Goal: Task Accomplishment & Management: Manage account settings

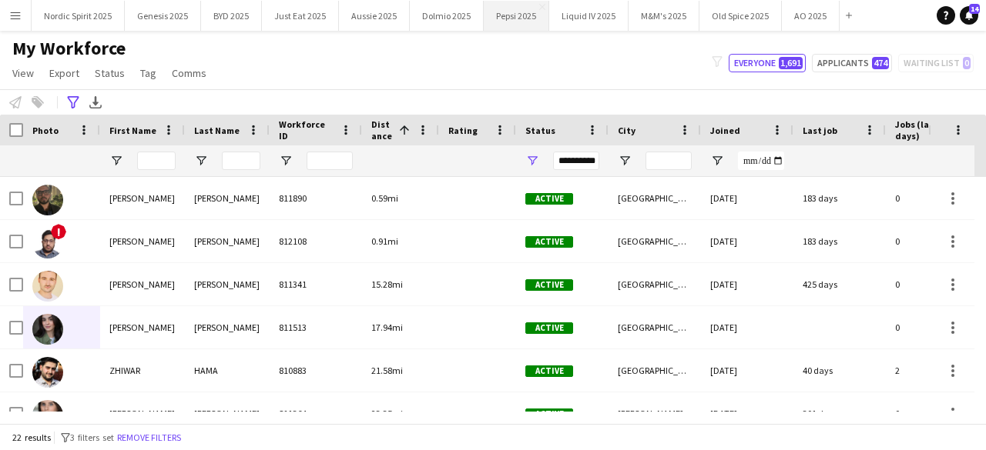
click at [501, 18] on button "Pepsi 2025 Close" at bounding box center [516, 16] width 65 height 30
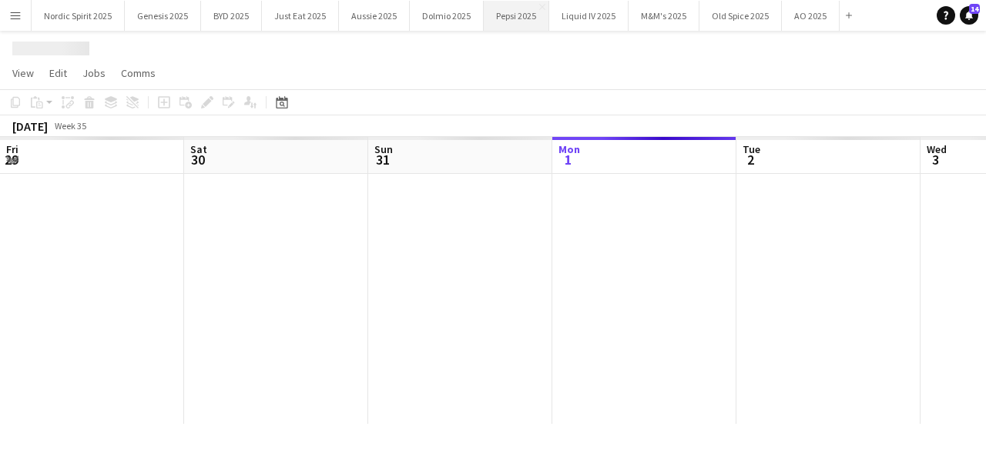
scroll to position [0, 368]
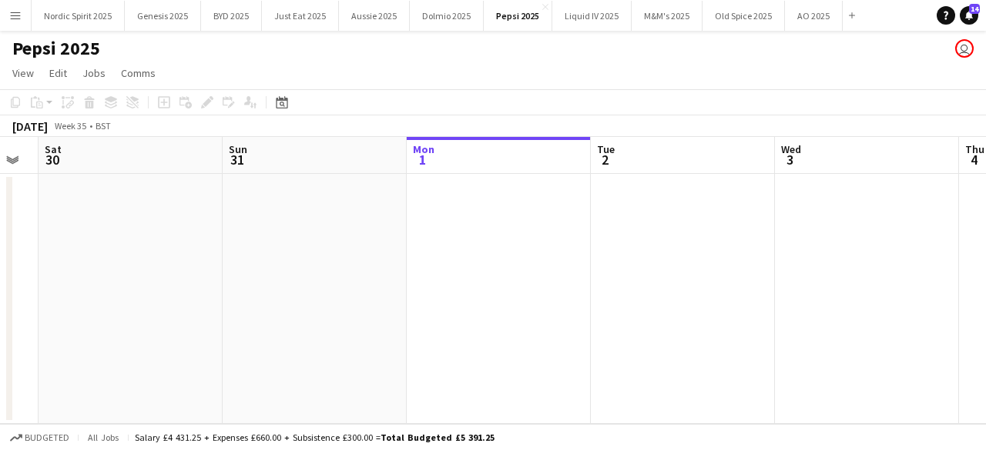
drag, startPoint x: 572, startPoint y: 253, endPoint x: 795, endPoint y: 244, distance: 222.7
click at [795, 244] on app-calendar-viewport "Thu 28 Fri 29 Sat 30 Sun 31 Mon 1 Tue 2 Wed 3 Thu 4 Fri 5 Sat 6 Sun 7" at bounding box center [493, 280] width 986 height 287
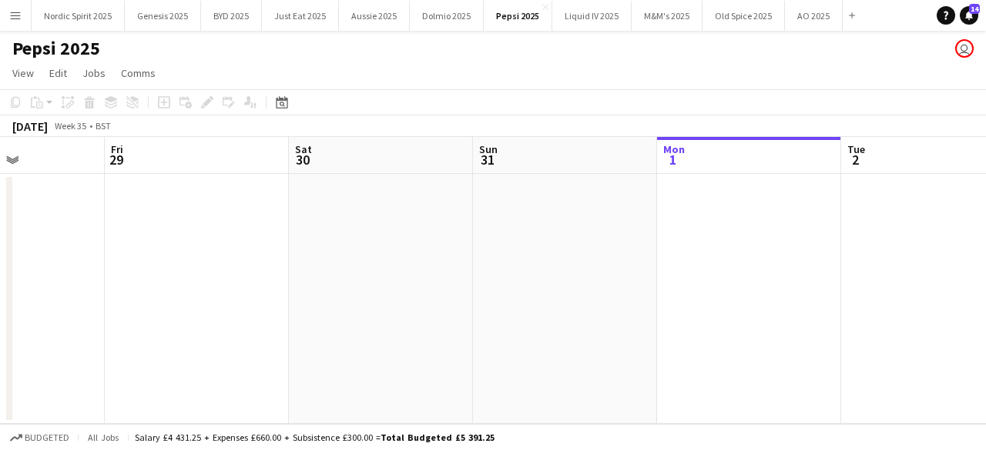
drag, startPoint x: 650, startPoint y: 264, endPoint x: 734, endPoint y: 270, distance: 84.2
click at [897, 244] on app-calendar-viewport "Tue 26 Wed 27 Thu 28 Fri 29 Sat 30 Sun 31 Mon 1 Tue 2 Wed 3 Thu 4 Fri 5" at bounding box center [493, 280] width 986 height 287
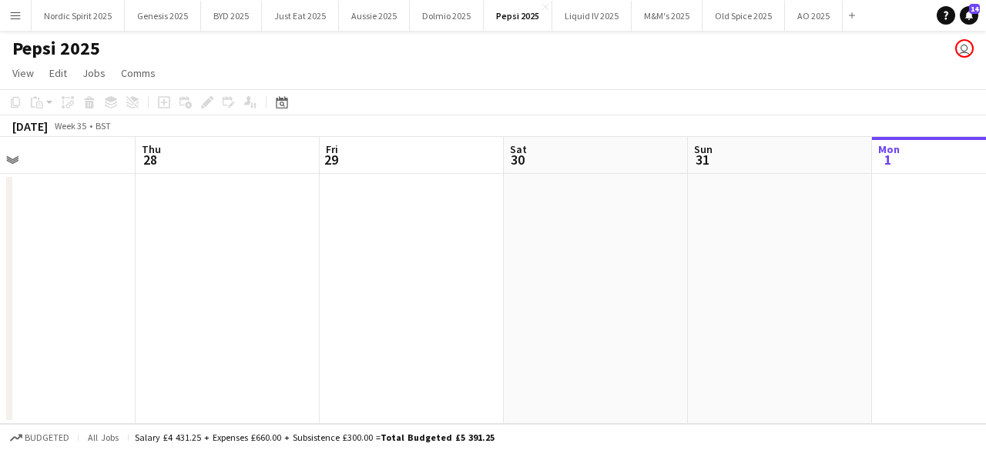
drag, startPoint x: 765, startPoint y: 254, endPoint x: 885, endPoint y: 245, distance: 119.7
click at [885, 245] on app-calendar-viewport "Mon 25 Tue 26 Wed 27 Thu 28 Fri 29 Sat 30 Sun 31 Mon 1 Tue 2 Wed 3 Thu 4" at bounding box center [493, 280] width 986 height 287
click at [842, 293] on app-date-cell at bounding box center [780, 299] width 184 height 250
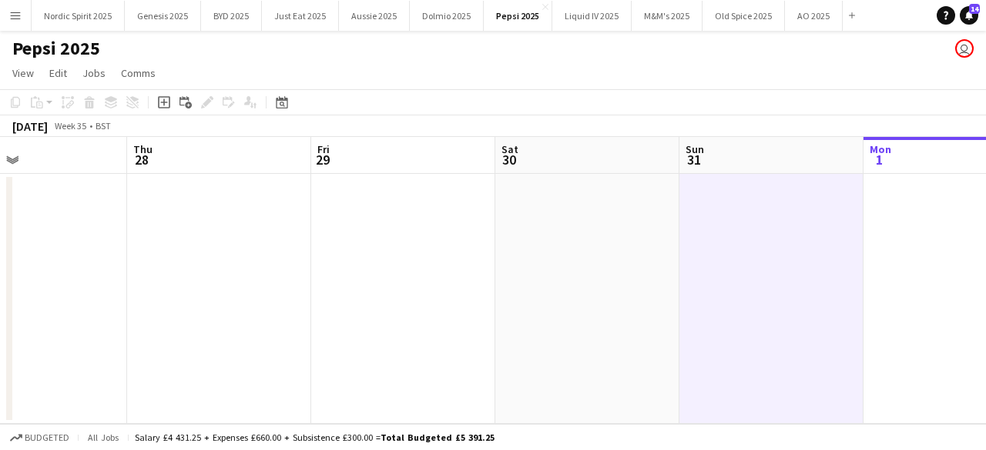
drag, startPoint x: 822, startPoint y: 316, endPoint x: 815, endPoint y: 324, distance: 10.9
click at [816, 324] on app-calendar-viewport "Mon 25 Tue 26 Wed 27 Thu 28 Fri 29 Sat 30 Sun 31 Mon 1 Tue 2 Wed 3 Thu 4" at bounding box center [493, 280] width 986 height 287
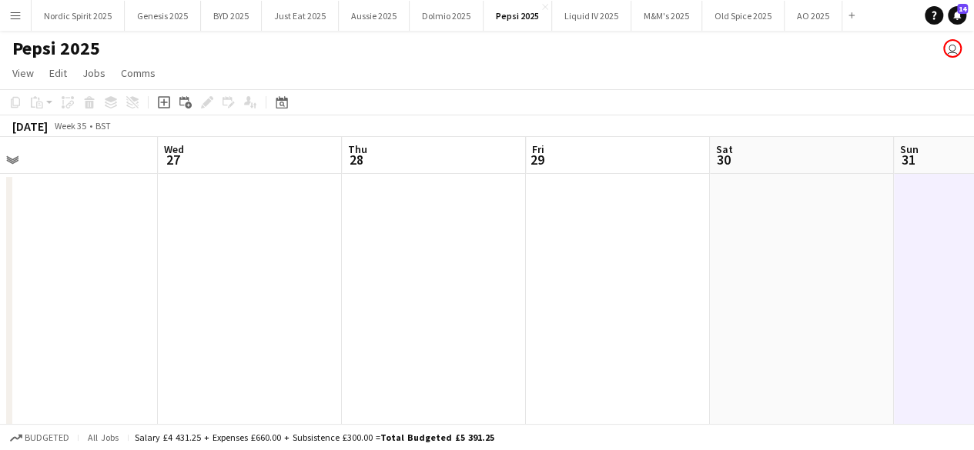
click at [974, 282] on html "Menu Boards Boards Boards All jobs Status Workforce Workforce My Workforce Recr…" at bounding box center [487, 296] width 974 height 593
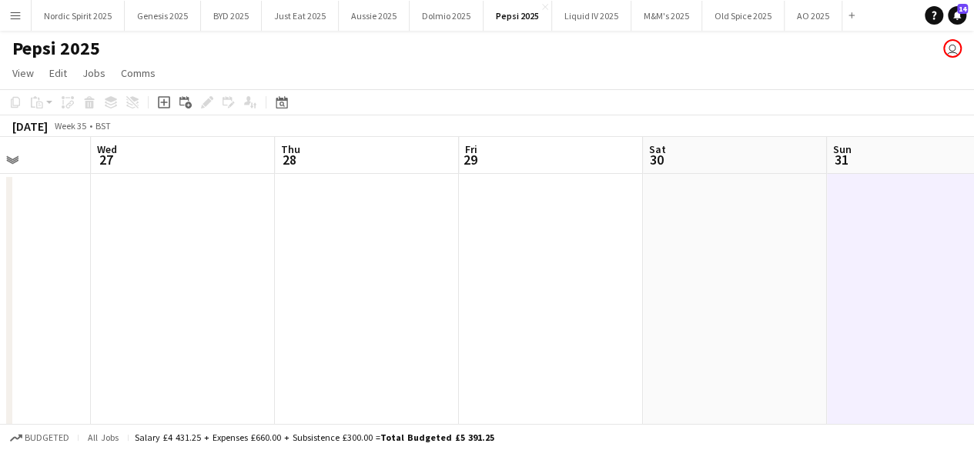
drag, startPoint x: 756, startPoint y: 293, endPoint x: 892, endPoint y: 277, distance: 136.5
click at [878, 280] on app-calendar-viewport "Sun 24 5/6 2 Jobs Mon 25 Tue 26 Wed 27 Thu 28 Fri 29 Sat 30 Sun 31 Mon 1 Tue 2 …" at bounding box center [487, 352] width 974 height 430
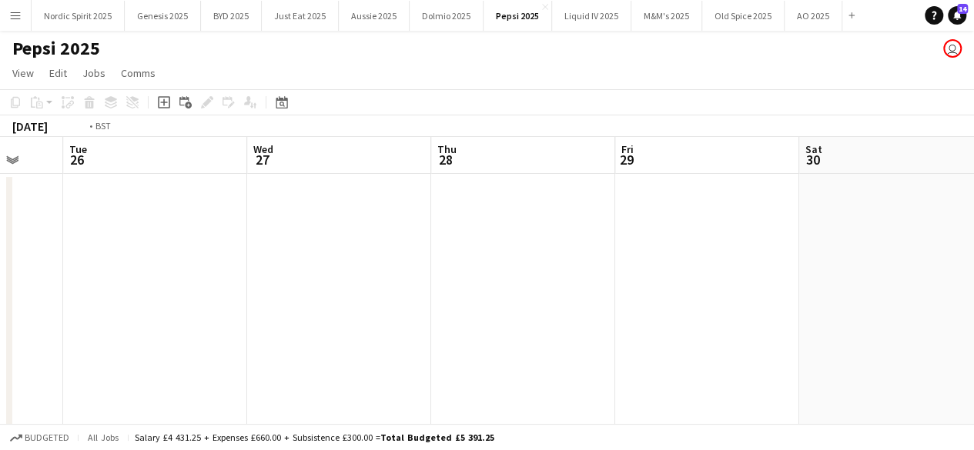
drag, startPoint x: 712, startPoint y: 289, endPoint x: 895, endPoint y: 276, distance: 183.7
click at [892, 276] on app-calendar-viewport "Sat 23 6/6 2 Jobs Sun 24 5/6 2 Jobs Mon 25 Tue 26 Wed 27 Thu 28 Fri 29 Sat 30 S…" at bounding box center [487, 352] width 974 height 430
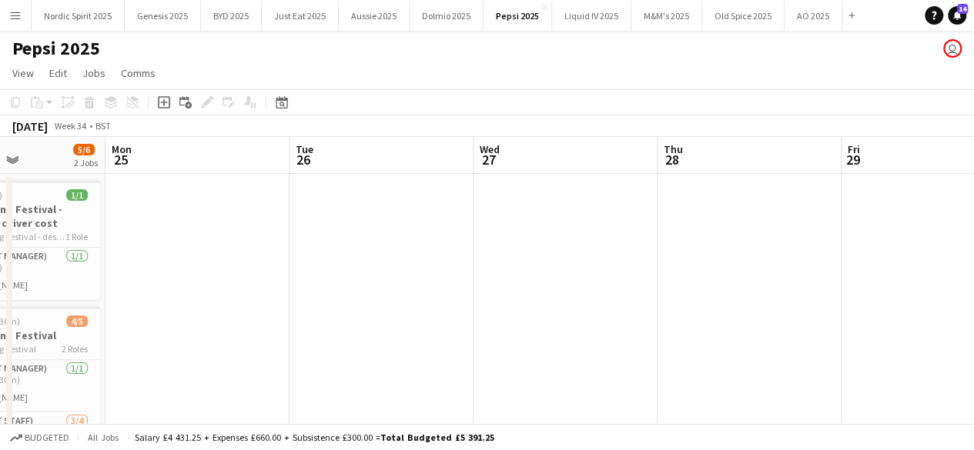
drag, startPoint x: 776, startPoint y: 272, endPoint x: 863, endPoint y: 275, distance: 87.1
click at [857, 275] on app-calendar-viewport "Fri 22 6/6 2 Jobs Sat 23 6/6 2 Jobs Sun 24 5/6 2 Jobs Mon 25 Tue 26 Wed 27 Thu …" at bounding box center [487, 352] width 974 height 430
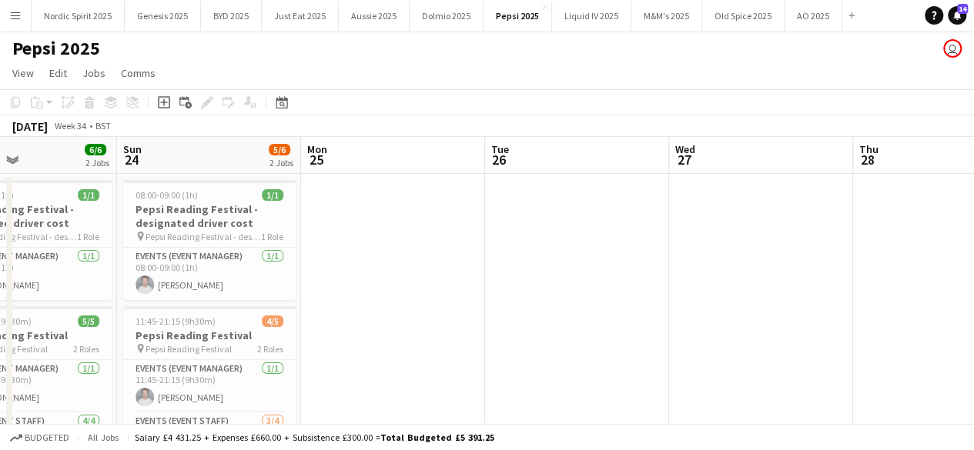
drag, startPoint x: 716, startPoint y: 278, endPoint x: 827, endPoint y: 267, distance: 111.4
click at [810, 268] on app-calendar-viewport "Thu 21 Fri 22 6/6 2 Jobs Sat 23 6/6 2 Jobs Sun 24 5/6 2 Jobs Mon 25 Tue 26 Wed …" at bounding box center [487, 352] width 974 height 430
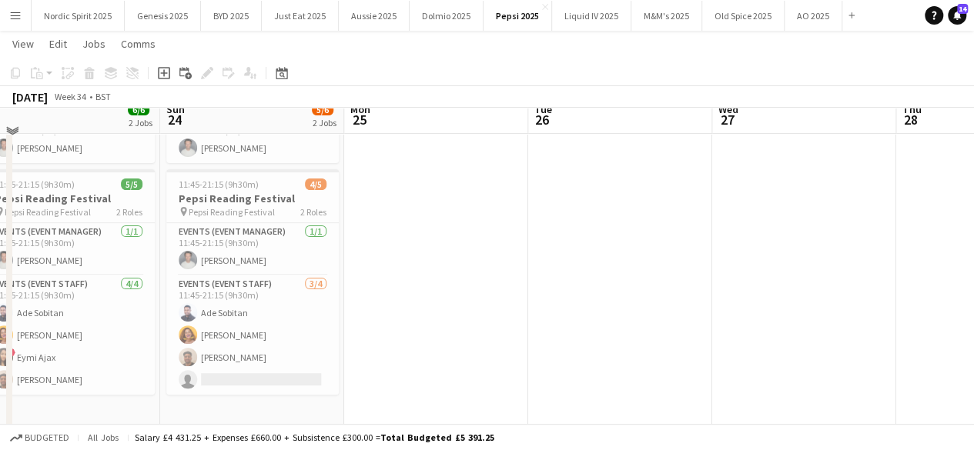
scroll to position [140, 0]
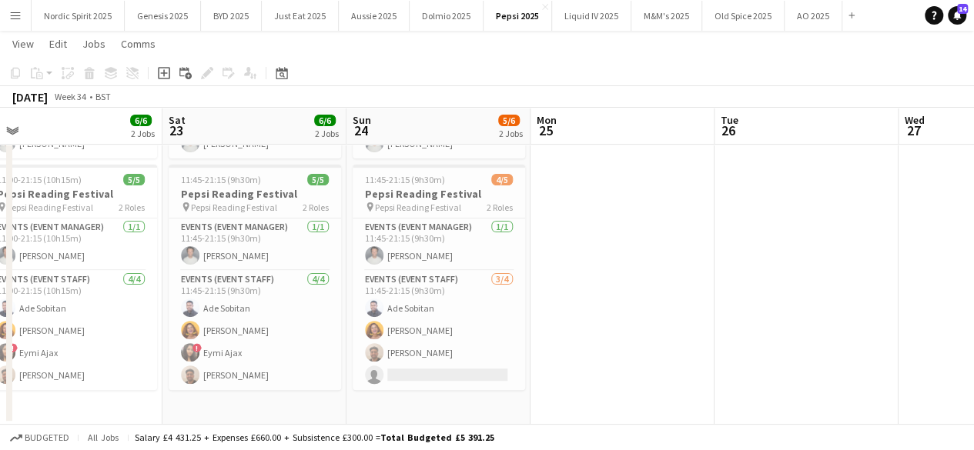
drag, startPoint x: 747, startPoint y: 257, endPoint x: 825, endPoint y: 250, distance: 78.9
click at [825, 250] on app-calendar-viewport "Wed 20 Thu 21 Fri 22 6/6 2 Jobs Sat 23 6/6 2 Jobs Sun 24 5/6 2 Jobs Mon 25 Tue …" at bounding box center [487, 172] width 974 height 505
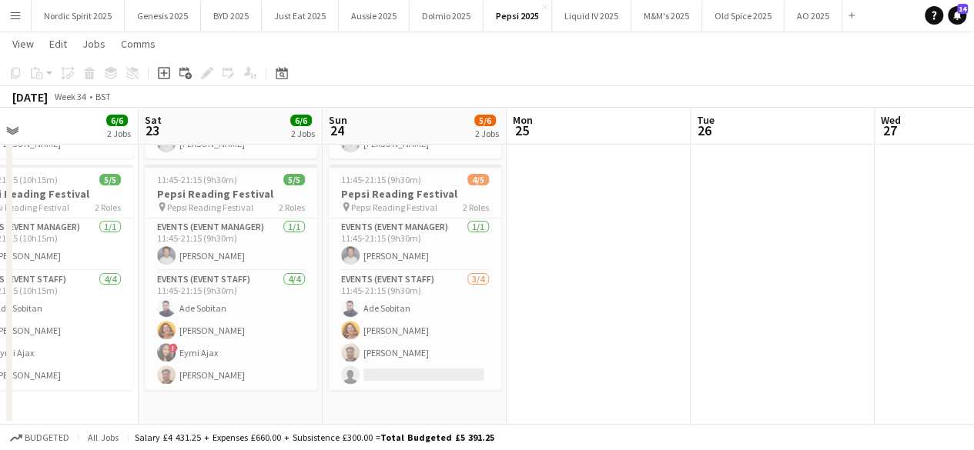
drag, startPoint x: 655, startPoint y: 269, endPoint x: 828, endPoint y: 267, distance: 173.3
click at [828, 267] on app-calendar-viewport "Wed 20 Thu 21 Fri 22 6/6 2 Jobs Sat 23 6/6 2 Jobs Sun 24 5/6 2 Jobs Mon 25 Tue …" at bounding box center [487, 172] width 974 height 505
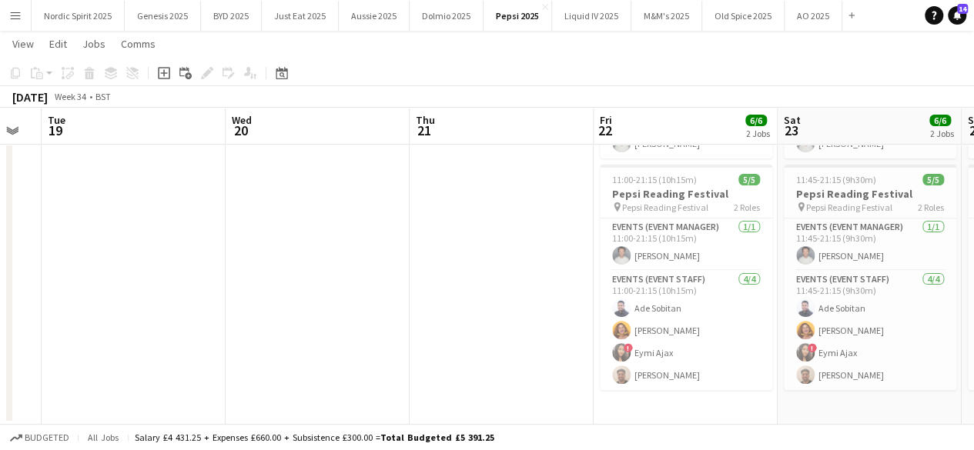
drag, startPoint x: 96, startPoint y: 274, endPoint x: 477, endPoint y: 278, distance: 381.2
click at [542, 269] on app-calendar-viewport "Sun 17 Mon 18 Tue 19 Wed 20 Thu 21 Fri 22 6/6 2 Jobs Sat 23 6/6 2 Jobs Sun 24 5…" at bounding box center [487, 172] width 974 height 505
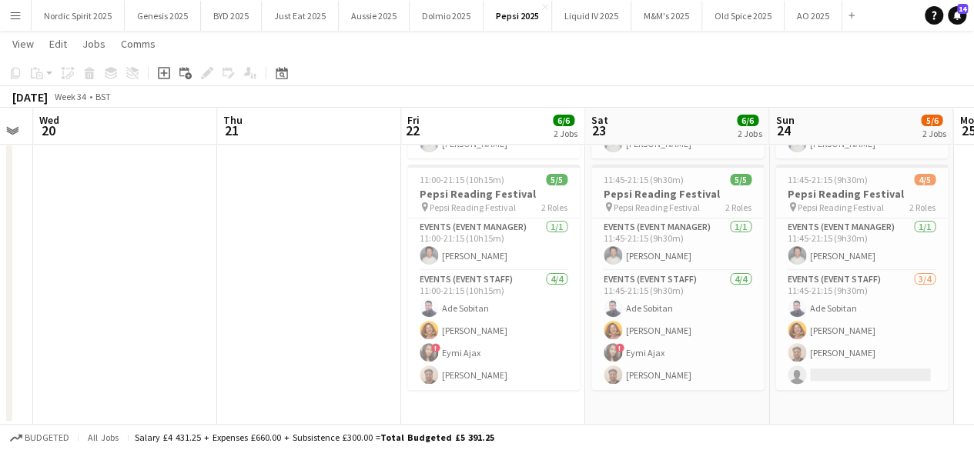
drag, startPoint x: 197, startPoint y: 244, endPoint x: 0, endPoint y: 281, distance: 200.6
click at [0, 281] on app-calendar-viewport "Sat 16 Sun 17 Mon 18 Tue 19 Wed 20 Thu 21 Fri 22 6/6 2 Jobs Sat 23 6/6 2 Jobs S…" at bounding box center [487, 172] width 974 height 505
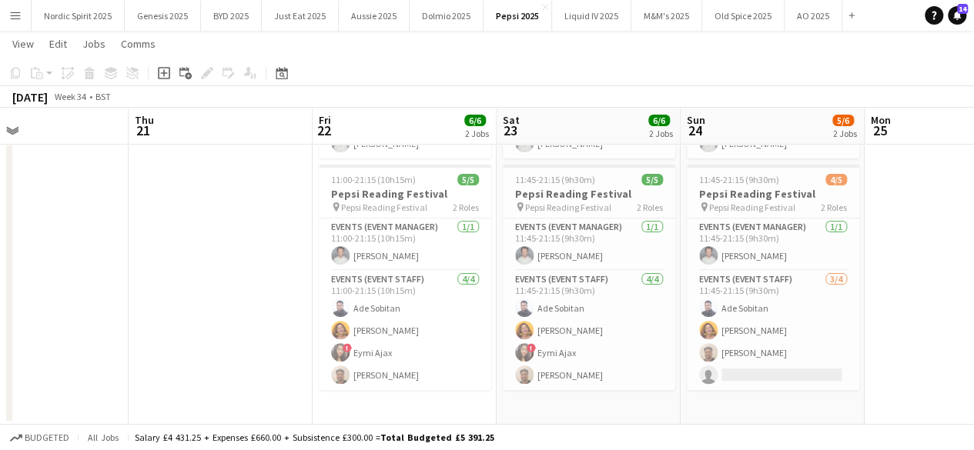
scroll to position [0, 430]
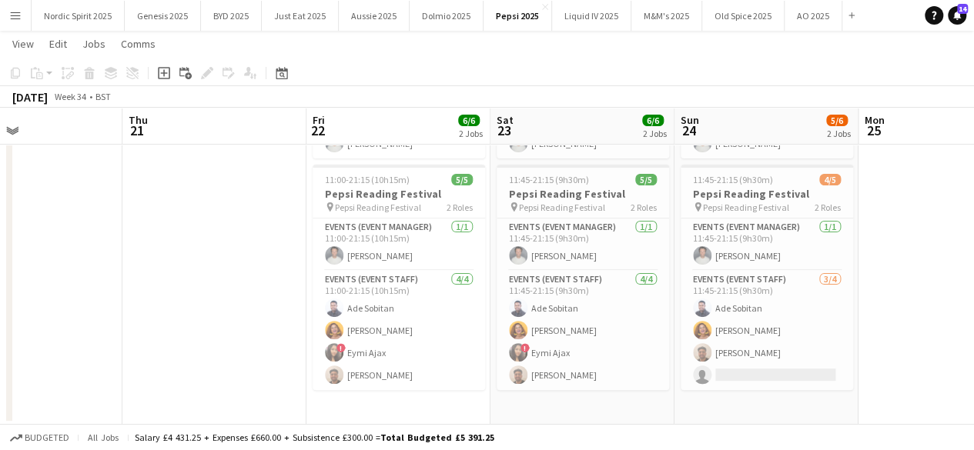
drag, startPoint x: 74, startPoint y: 276, endPoint x: 6, endPoint y: 274, distance: 67.8
click at [6, 274] on div "Mon 18 Tue 19 Wed 20 Thu 21 Fri 22 6/6 2 Jobs Sat 23 6/6 2 Jobs Sun 24 5/6 2 Jo…" at bounding box center [487, 172] width 974 height 505
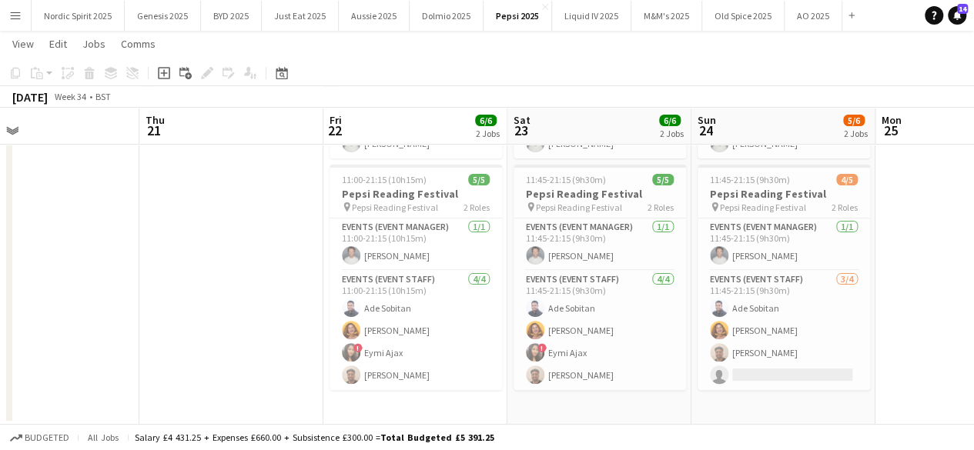
drag, startPoint x: 12, startPoint y: 273, endPoint x: 216, endPoint y: 236, distance: 206.6
click at [216, 236] on app-calendar-viewport "Mon 18 Tue 19 Wed 20 Thu 21 Fri 22 6/6 2 Jobs Sat 23 6/6 2 Jobs Sun 24 5/6 2 Jo…" at bounding box center [487, 172] width 974 height 505
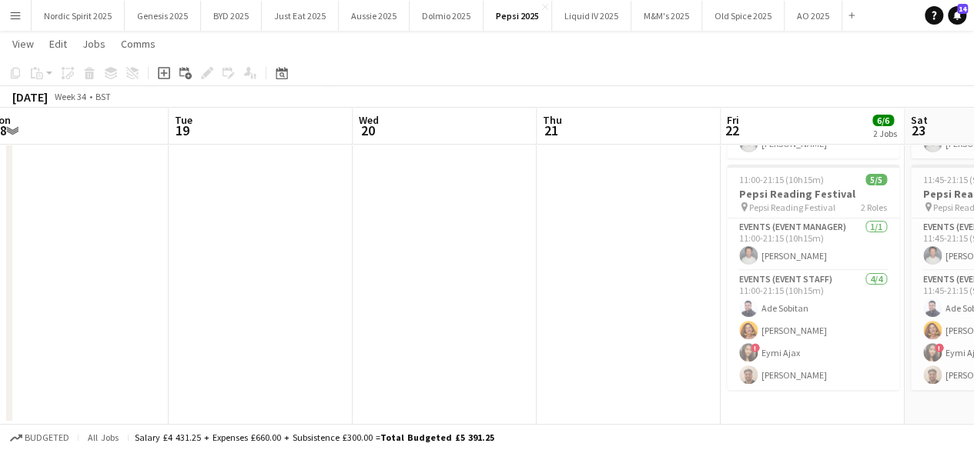
drag, startPoint x: 196, startPoint y: 216, endPoint x: 263, endPoint y: 219, distance: 67.1
click at [261, 219] on app-calendar-viewport "Sat 16 Sun 17 Mon 18 Tue 19 Wed 20 Thu 21 Fri 22 6/6 2 Jobs Sat 23 6/6 2 Jobs S…" at bounding box center [487, 172] width 974 height 505
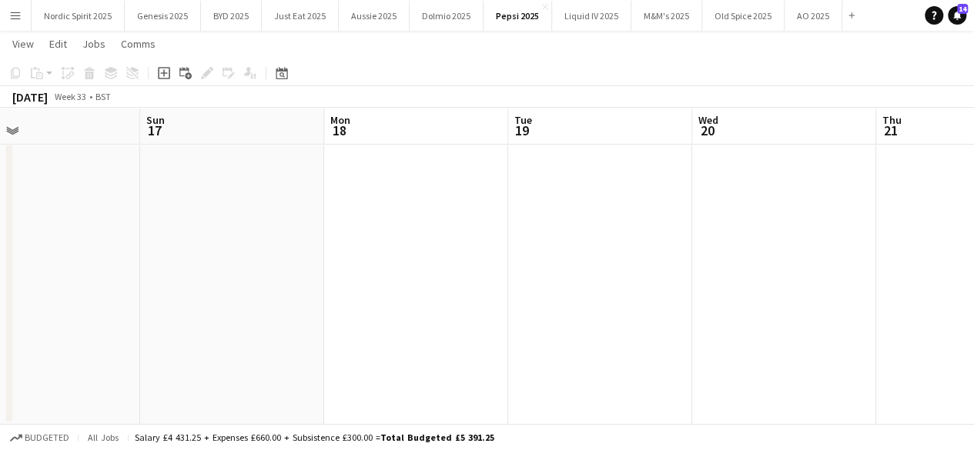
drag, startPoint x: 174, startPoint y: 260, endPoint x: 516, endPoint y: 254, distance: 342.0
click at [504, 254] on app-calendar-viewport "Thu 14 Fri 15 Sat 16 Sun 17 Mon 18 Tue 19 Wed 20 Thu 21 Fri 22 6/6 2 Jobs Sat 2…" at bounding box center [487, 172] width 974 height 505
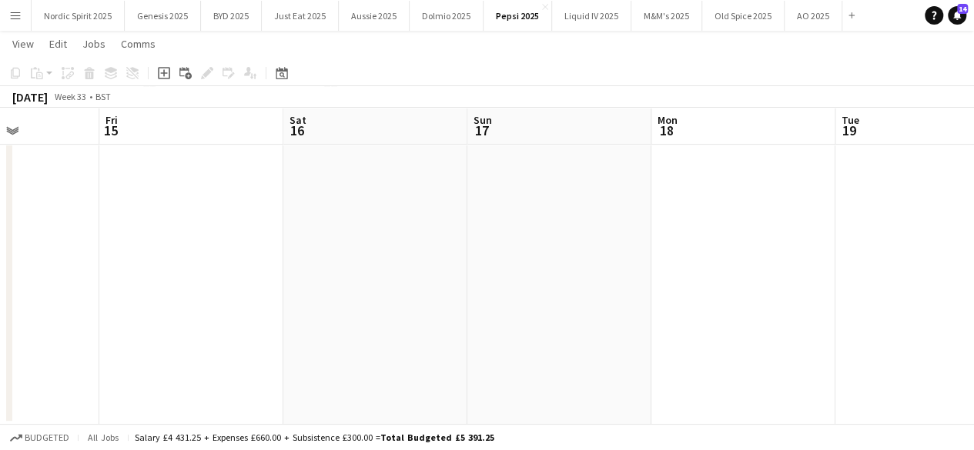
drag, startPoint x: 225, startPoint y: 210, endPoint x: 545, endPoint y: 242, distance: 321.9
click at [541, 241] on app-calendar-viewport "Tue 12 Wed 13 Thu 14 Fri 15 Sat 16 Sun 17 Mon 18 Tue 19 Wed 20 Thu 21 Fri 22 6/…" at bounding box center [487, 172] width 974 height 505
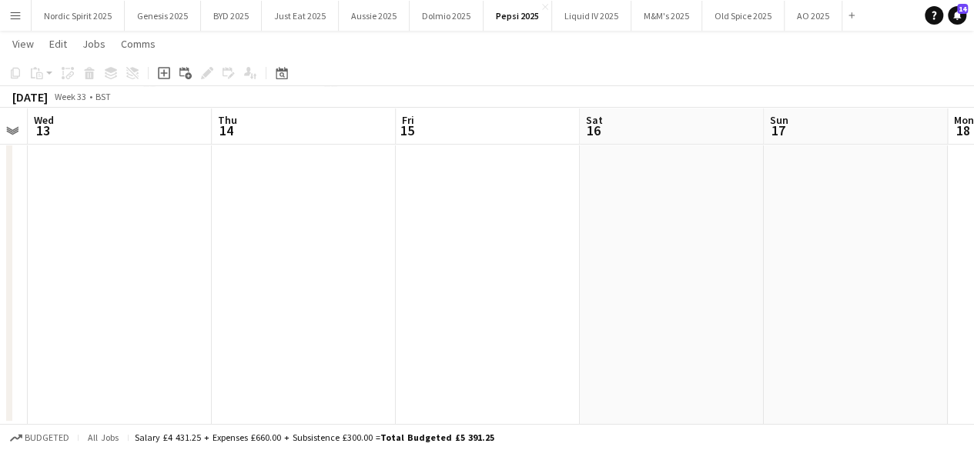
drag, startPoint x: 274, startPoint y: 210, endPoint x: 554, endPoint y: 221, distance: 280.5
click at [551, 221] on app-calendar-viewport "Mon 11 Tue 12 Wed 13 Thu 14 Fri 15 Sat 16 Sun 17 Mon 18 Tue 19 Wed 20 Thu 21" at bounding box center [487, 172] width 974 height 505
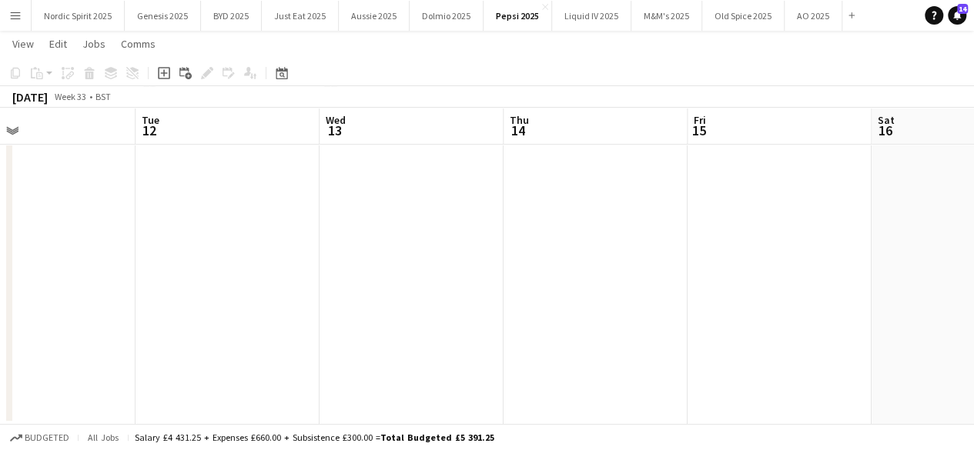
drag, startPoint x: 176, startPoint y: 203, endPoint x: 441, endPoint y: 212, distance: 265.8
click at [440, 212] on app-calendar-viewport "Sat 9 Sun 10 Mon 11 Tue 12 Wed 13 Thu 14 Fri 15 Sat 16 Sun 17 Mon 18 Tue 19" at bounding box center [487, 172] width 974 height 505
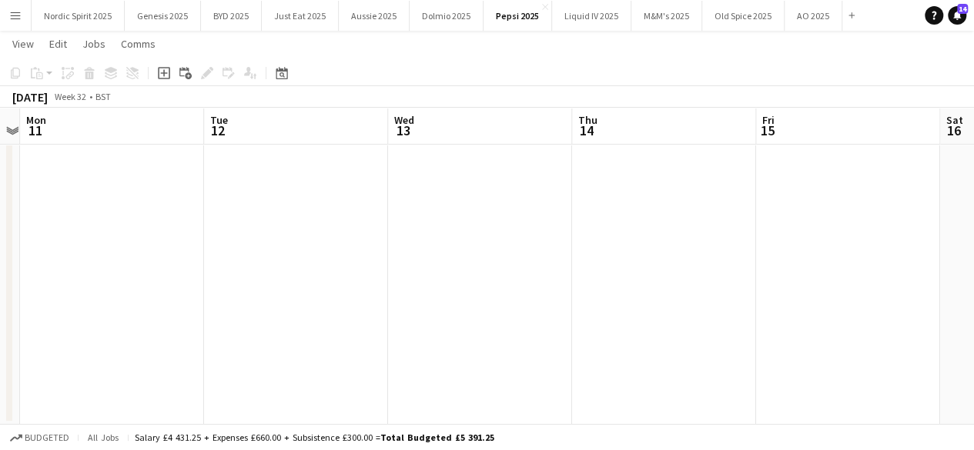
drag, startPoint x: 130, startPoint y: 206, endPoint x: 393, endPoint y: 208, distance: 263.4
click at [393, 208] on app-calendar-viewport "Sat 9 Sun 10 Mon 11 Tue 12 Wed 13 Thu 14 Fri 15 Sat 16 Sun 17 Mon 18 Tue 19" at bounding box center [487, 172] width 974 height 505
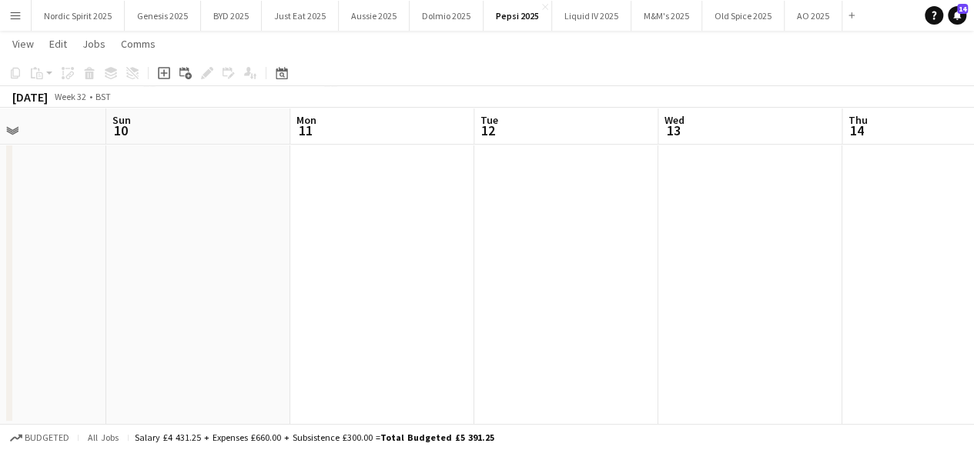
drag, startPoint x: 261, startPoint y: 209, endPoint x: 402, endPoint y: 203, distance: 141.1
click at [400, 203] on app-calendar-viewport "Thu 7 Fri 8 Sat 9 Sun 10 Mon 11 Tue 12 Wed 13 Thu 14 Fri 15 Sat 16 Sun 17" at bounding box center [487, 172] width 974 height 505
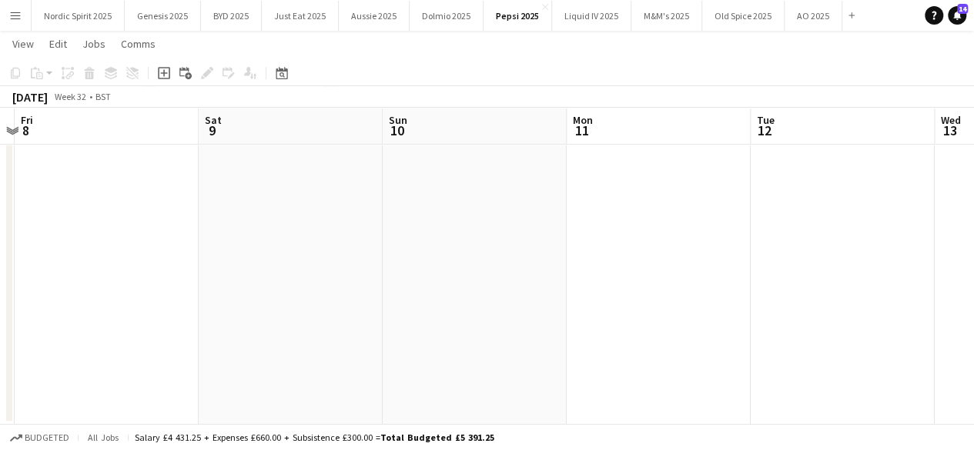
drag, startPoint x: 122, startPoint y: 203, endPoint x: 387, endPoint y: 200, distance: 265.7
click at [387, 200] on app-calendar-viewport "Wed 6 Thu 7 Fri 8 Sat 9 Sun 10 Mon 11 Tue 12 Wed 13 Thu 14 Fri 15 Sat 16" at bounding box center [487, 172] width 974 height 505
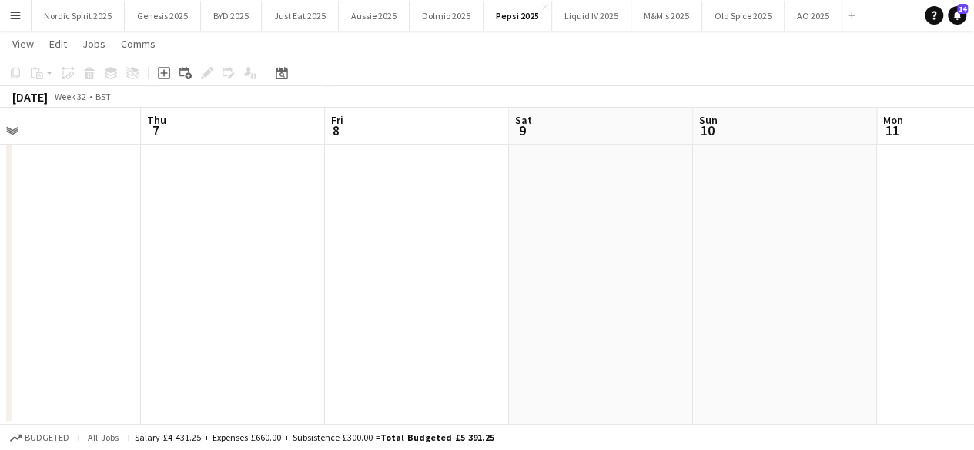
drag, startPoint x: 243, startPoint y: 217, endPoint x: 383, endPoint y: 207, distance: 140.5
click at [382, 207] on app-calendar-viewport "Mon 4 Tue 5 Wed 6 Thu 7 Fri 8 Sat 9 Sun 10 Mon 11 Tue 12 Wed 13 Thu 14" at bounding box center [487, 172] width 974 height 505
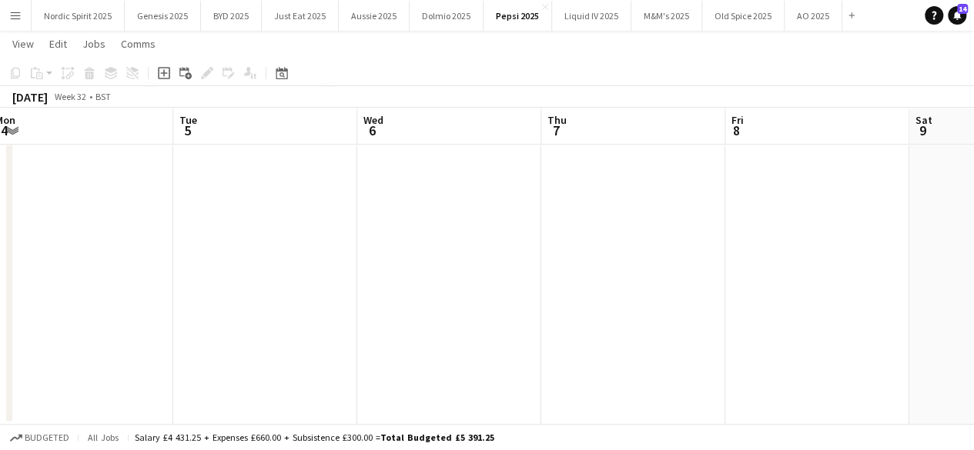
drag, startPoint x: 114, startPoint y: 211, endPoint x: 337, endPoint y: 238, distance: 224.2
click at [336, 238] on app-calendar-viewport "Sat 2 Sun 3 Mon 4 Tue 5 Wed 6 Thu 7 Fri 8 Sat 9 Sun 10 Mon 11 Tue 12" at bounding box center [487, 172] width 974 height 505
drag, startPoint x: 103, startPoint y: 226, endPoint x: 355, endPoint y: 224, distance: 251.8
click at [353, 224] on app-calendar-viewport "Fri 1 Sat 2 Sun 3 Mon 4 Tue 5 Wed 6 Thu 7 Fri 8 Sat 9 Sun 10 Mon 11" at bounding box center [487, 172] width 974 height 505
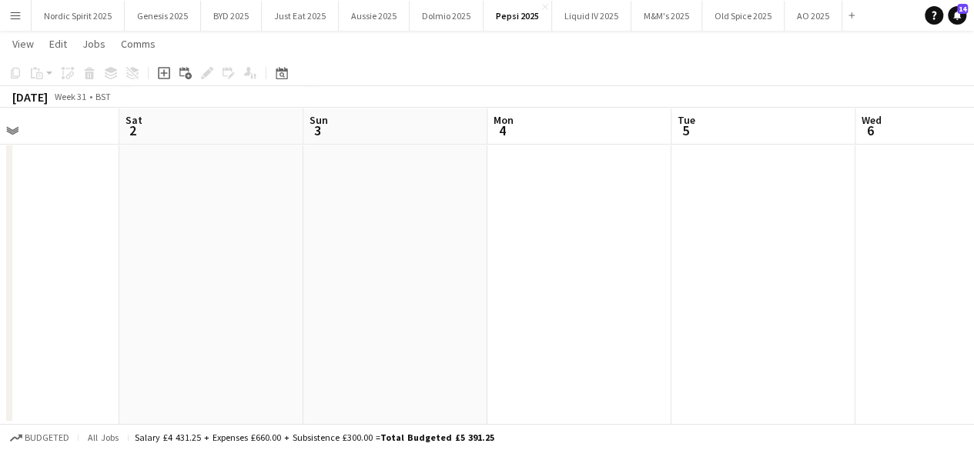
drag, startPoint x: 93, startPoint y: 225, endPoint x: 279, endPoint y: 263, distance: 189.5
click at [346, 244] on app-calendar-viewport "Wed 30 Thu 31 Fri 1 Sat 2 Sun 3 Mon 4 Tue 5 Wed 6 Thu 7 Fri 8 Sat 9" at bounding box center [487, 172] width 974 height 505
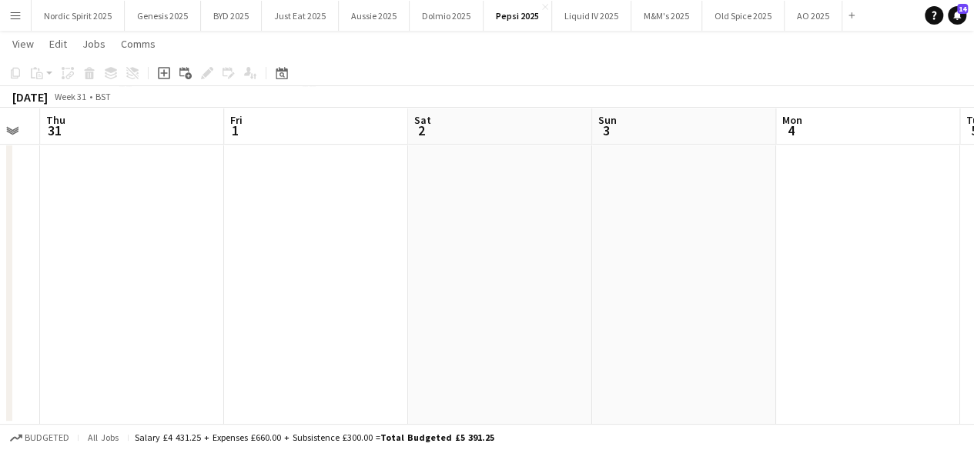
drag, startPoint x: 211, startPoint y: 243, endPoint x: 376, endPoint y: 235, distance: 165.0
click at [375, 235] on app-calendar-viewport "Tue 29 Wed 30 Thu 31 Fri 1 Sat 2 Sun 3 Mon 4 Tue 5 Wed 6 Thu 7 Fri 8" at bounding box center [487, 172] width 974 height 505
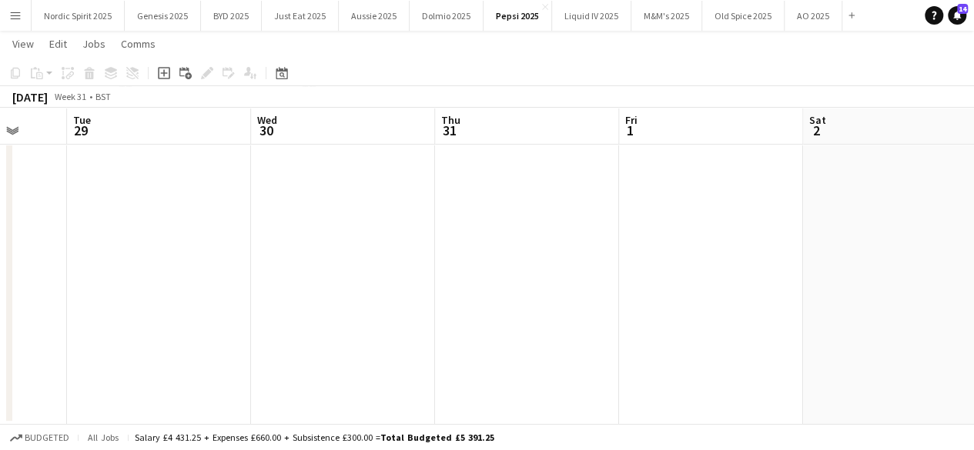
drag, startPoint x: 157, startPoint y: 220, endPoint x: 380, endPoint y: 239, distance: 224.1
click at [380, 239] on app-calendar-viewport "Sun 27 Mon 28 Tue 29 Wed 30 Thu 31 Fri 1 Sat 2 Sun 3 Mon 4 Tue 5 Wed 6" at bounding box center [487, 172] width 974 height 505
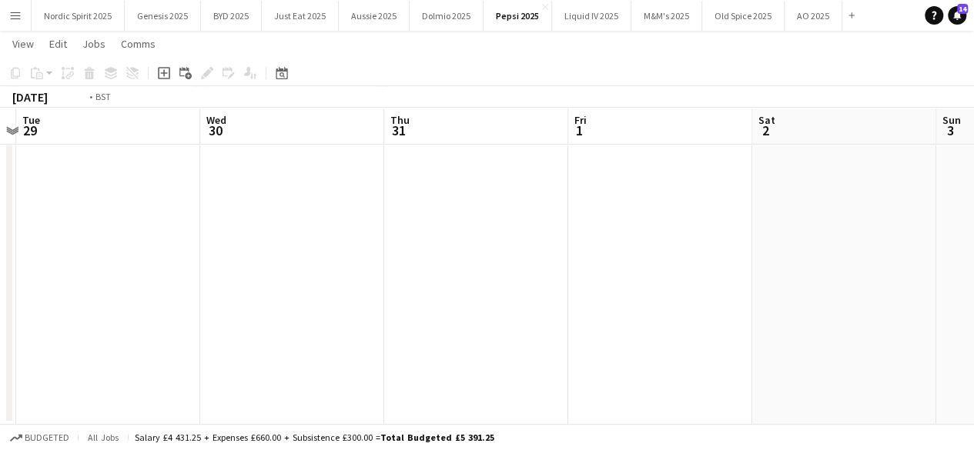
drag, startPoint x: 311, startPoint y: 261, endPoint x: 437, endPoint y: 261, distance: 126.3
click at [434, 261] on app-calendar-viewport "Sun 27 Mon 28 Tue 29 Wed 30 Thu 31 Fri 1 Sat 2 Sun 3 Mon 4 Tue 5 Wed 6" at bounding box center [487, 172] width 974 height 505
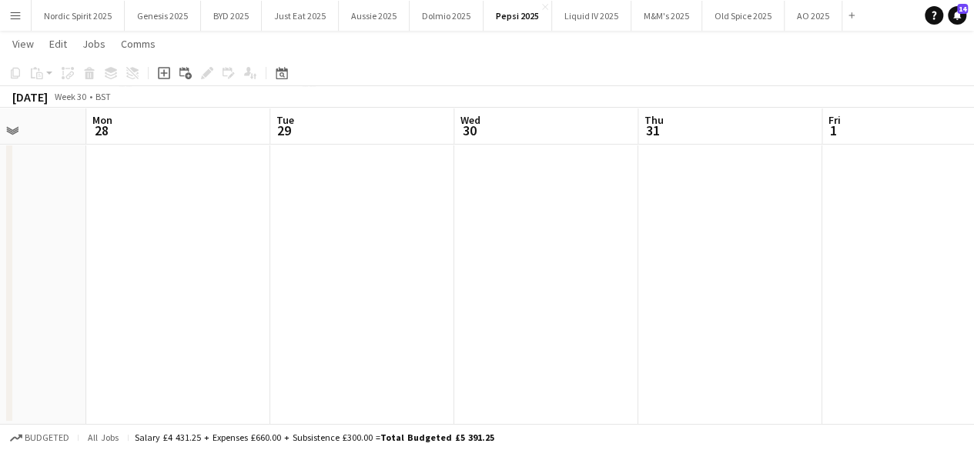
drag, startPoint x: 218, startPoint y: 225, endPoint x: 458, endPoint y: 244, distance: 241.0
click at [471, 243] on app-calendar-viewport "Fri 25 Sat 26 Sun 27 Mon 28 Tue 29 Wed 30 Thu 31 Fri 1 Sat 2 Sun 3 Mon 4" at bounding box center [487, 172] width 974 height 505
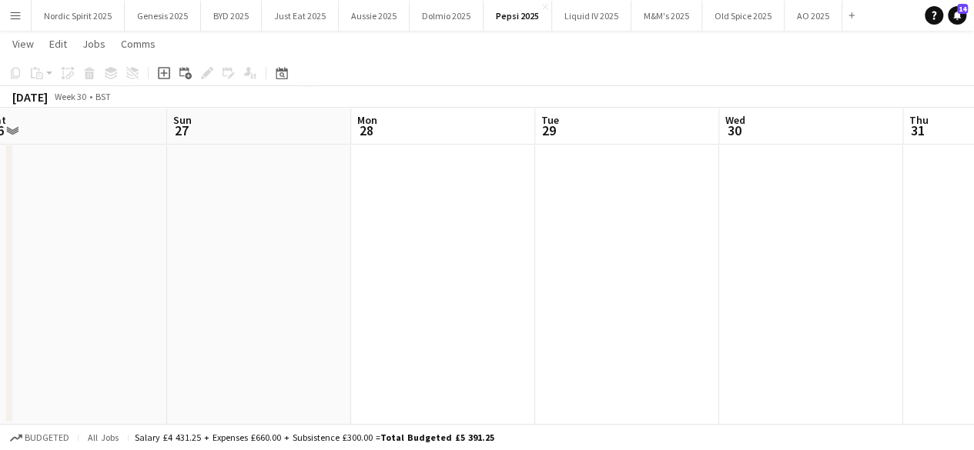
drag
click at [482, 243] on app-calendar-viewport "Thu 24 Fri 25 Sat 26 Sun 27 Mon 28 Tue 29 Wed 30 Thu 31 Fri 1 Sat 2 Sun 3" at bounding box center [487, 172] width 974 height 505
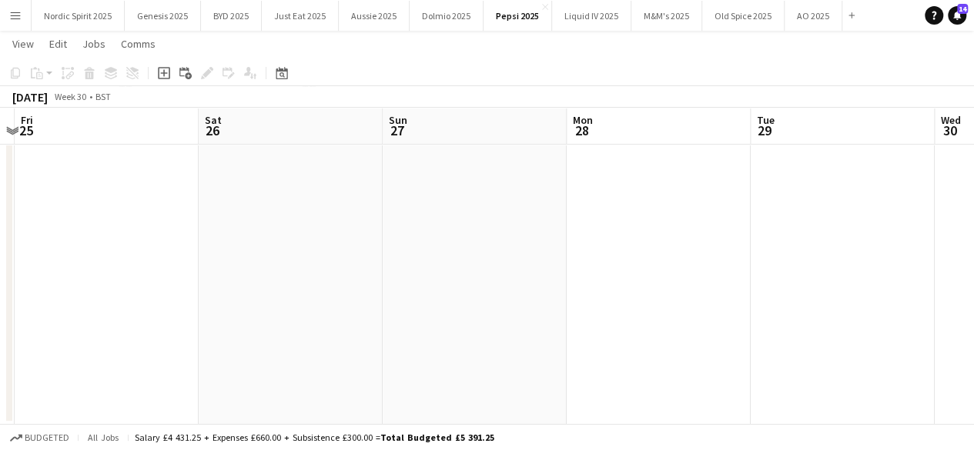
click at [437, 219] on app-calendar-viewport "Wed 23 Thu 24 Fri 25 Sat 26 Sun 27 Mon 28 Tue 29 Wed 30 Thu 31 Fri 1 Sat 2" at bounding box center [487, 172] width 974 height 505
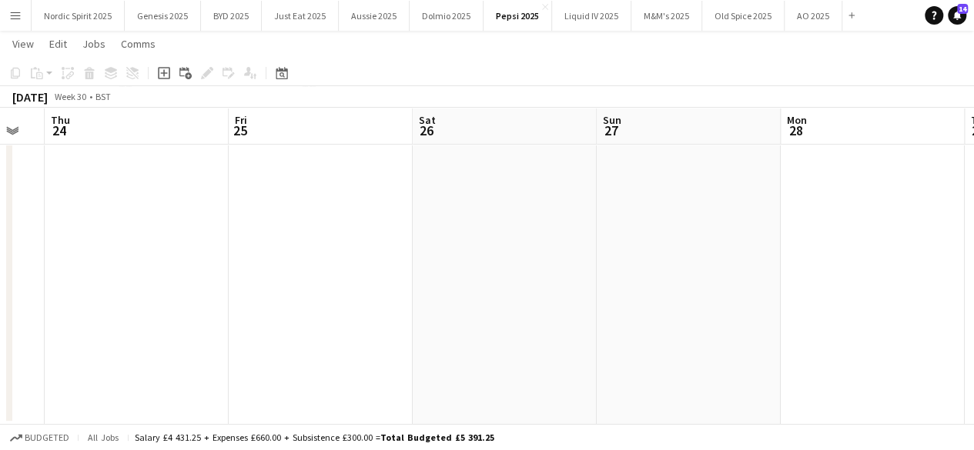
click at [454, 233] on app-calendar-viewport "Tue 22 Wed 23 Thu 24 Fri 25 Sat 26 Sun 27 Mon 28 Tue 29 Wed 30 Thu 31 Fri 1" at bounding box center [487, 172] width 974 height 505
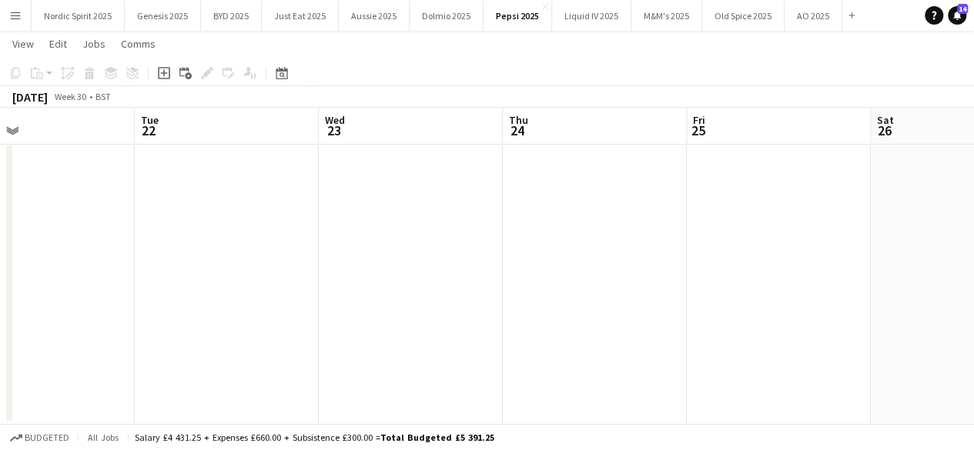
click at [479, 227] on app-calendar-viewport "Sat 19 Sun 20 Mon 21 Tue 22 Wed 23 Thu 24 Fri 25 Sat 26 Sun 27 Mon 28 Tue 29" at bounding box center [487, 172] width 974 height 505
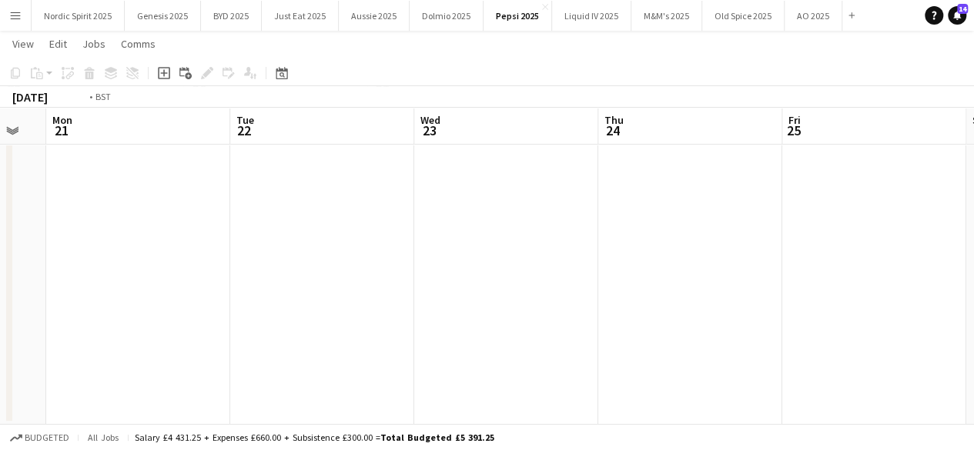
click at [477, 223] on app-calendar-viewport "Sat 19 Sun 20 Mon 21 Tue 22 Wed 23 Thu 24 Fri 25 Sat 26 Sun 27 Mon 28 Tue 29" at bounding box center [487, 172] width 974 height 505
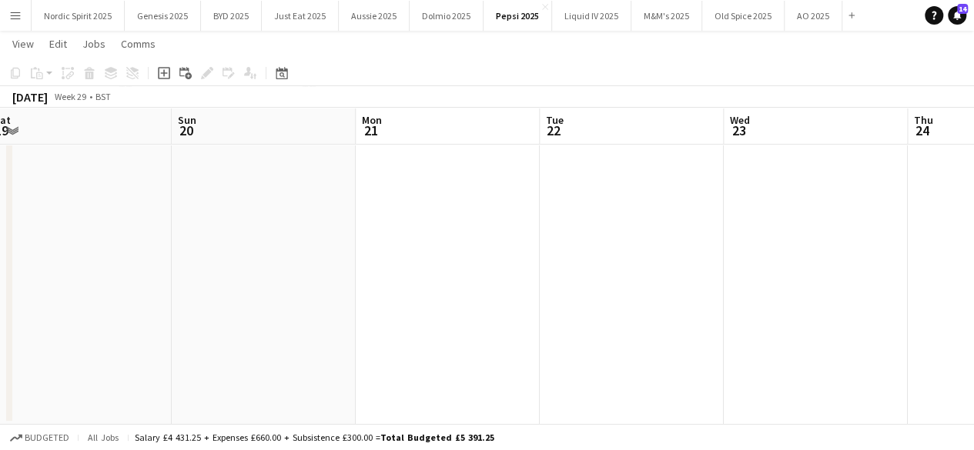
click at [497, 220] on app-calendar-viewport "Thu 17 Fri 18 Sat 19 Sun 20 Mon 21 Tue 22 Wed 23 Thu 24 Fri 25 Sat 26 Sun 27" at bounding box center [487, 172] width 974 height 505
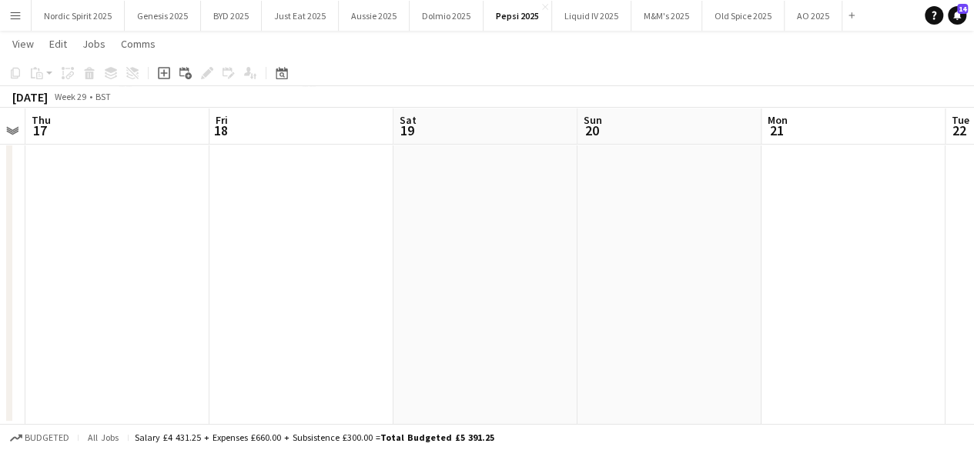
click at [477, 218] on app-calendar-viewport "Tue 15 Wed 16 Thu 17 Fri 18 Sat 19 Sun 20 Mon 21 Tue 22 Wed 23 Thu 24 Fri 25" at bounding box center [487, 172] width 974 height 505
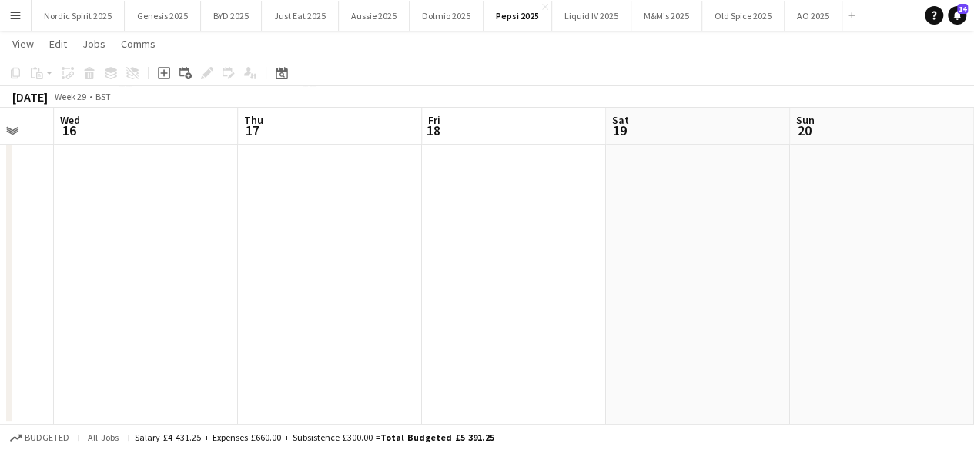
click at [460, 212] on app-calendar-viewport "Mon 14 Tue 15 Wed 16 Thu 17 Fri 18 Sat 19 Sun 20 Mon 21 Tue 22 Wed 23 Thu 24" at bounding box center [487, 172] width 974 height 505
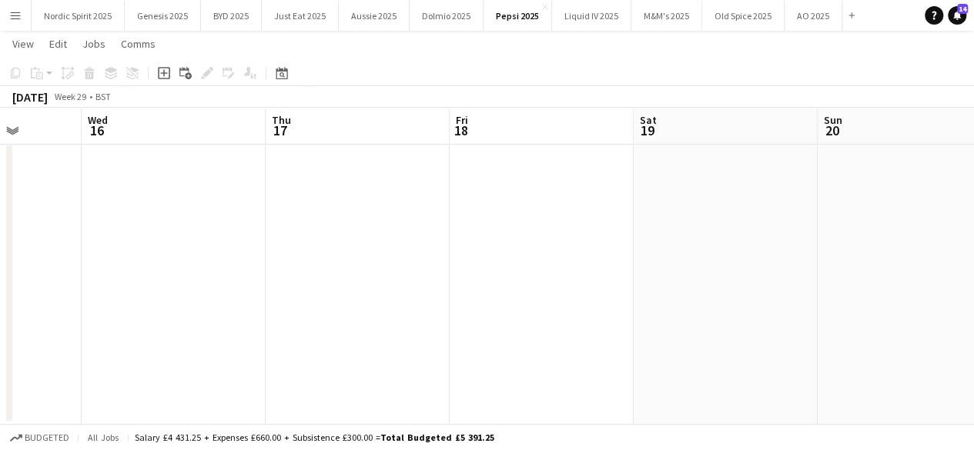
click at [408, 215] on app-calendar-viewport "Sun 13 5/5 1 Job Mon 14 Tue 15 Wed 16 Thu 17 Fri 18 Sat 19 Sun 20 Mon 21 Tue 22…" at bounding box center [487, 172] width 974 height 505
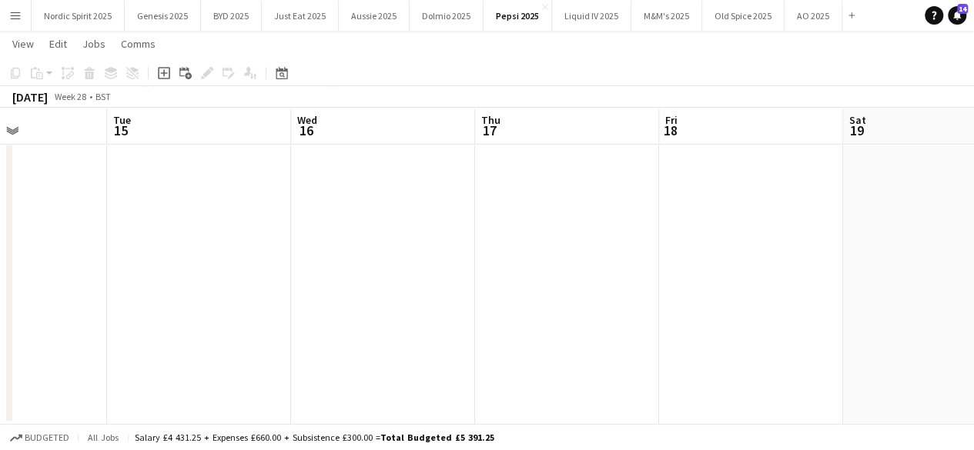
click at [347, 213] on app-calendar-viewport "Sat 12 5/5 1 Job Sun 13 5/5 1 Job Mon 14 Tue 15 Wed 16 Thu 17 Fri 18 Sat 19 Sun…" at bounding box center [487, 172] width 974 height 505
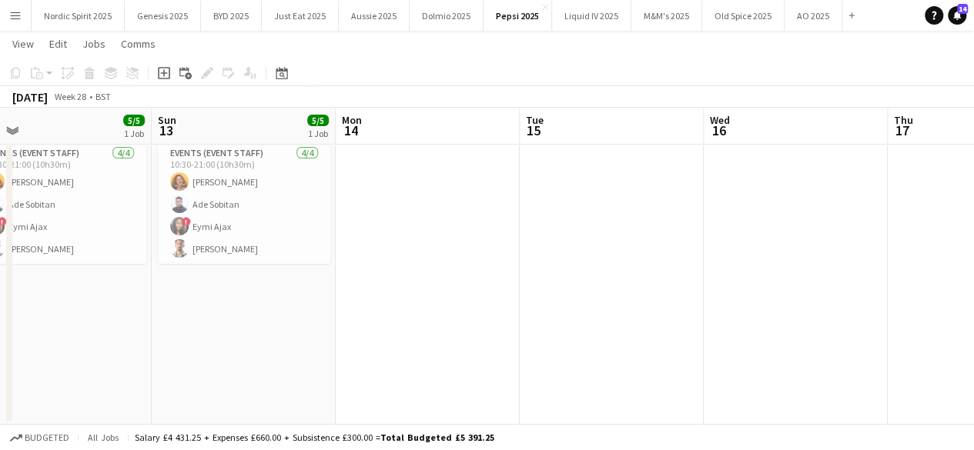
scroll to position [0, 376]
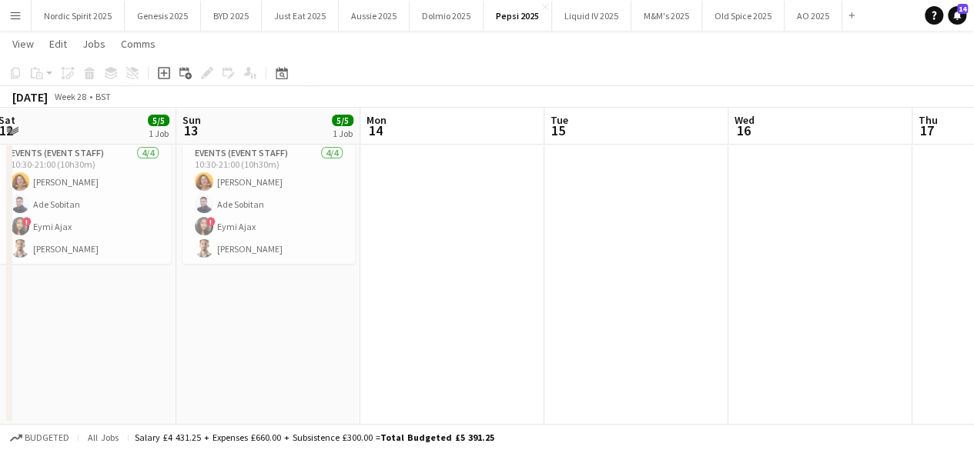
click at [336, 215] on app-calendar-viewport "Thu 10 Fri 11 4/5 1 Job Sat 12 5/5 1 Job Sun 13 5/5 1 Job Mon 14 Tue 15 Wed 16 …" at bounding box center [487, 172] width 974 height 505
click at [243, 244] on app-card-role "Events (Event Staff) [DATE] 10:30-21:00 (10h30m) [PERSON_NAME] [PERSON_NAME] ! …" at bounding box center [269, 204] width 172 height 119
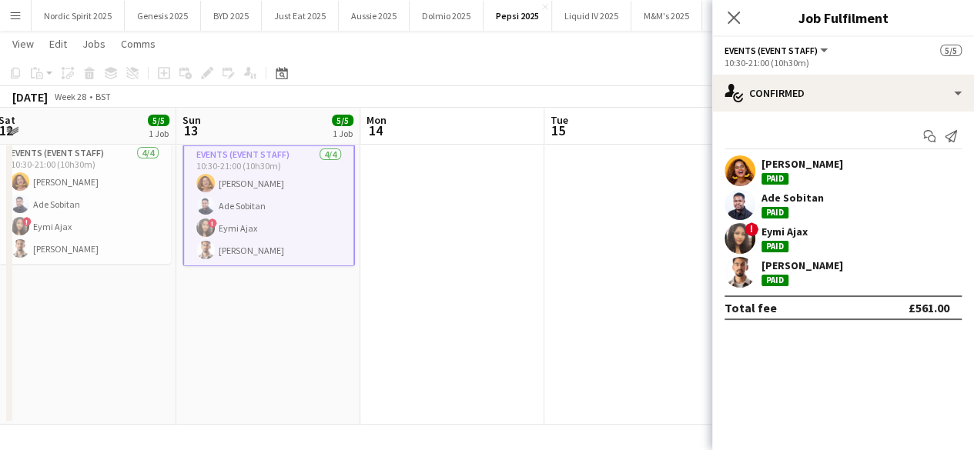
click at [426, 258] on app-date-cell at bounding box center [452, 228] width 184 height 393
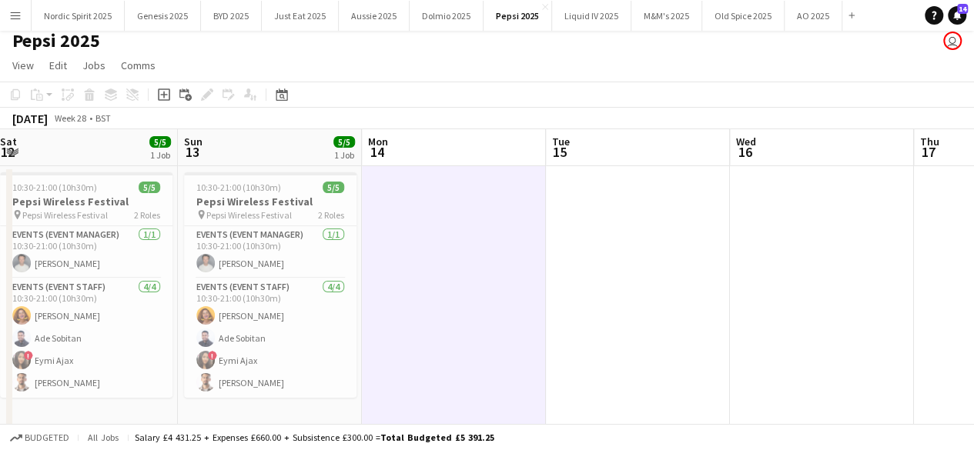
scroll to position [5, 0]
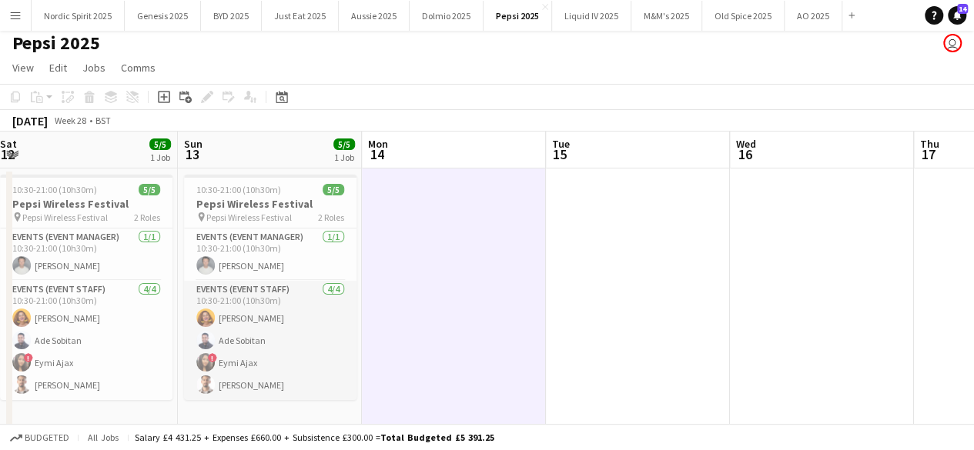
click at [202, 387] on app-user-avatar at bounding box center [205, 385] width 18 height 18
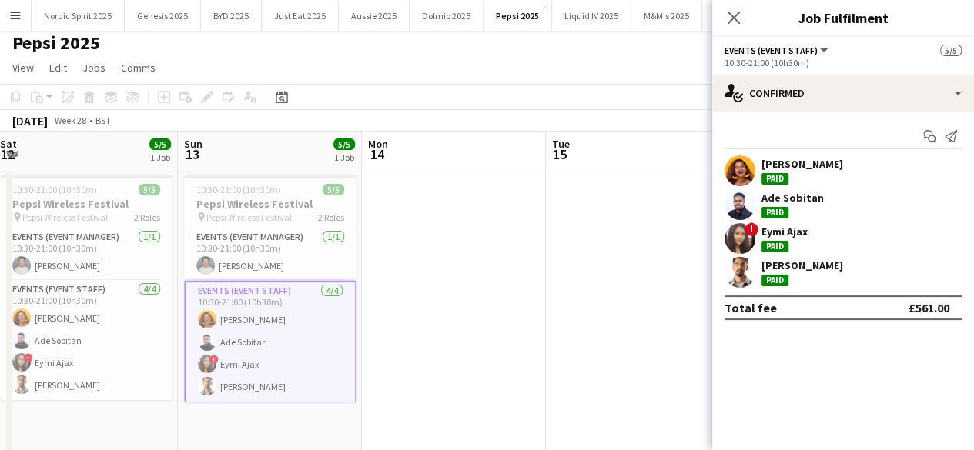
click at [753, 270] on app-user-avatar at bounding box center [740, 272] width 31 height 31
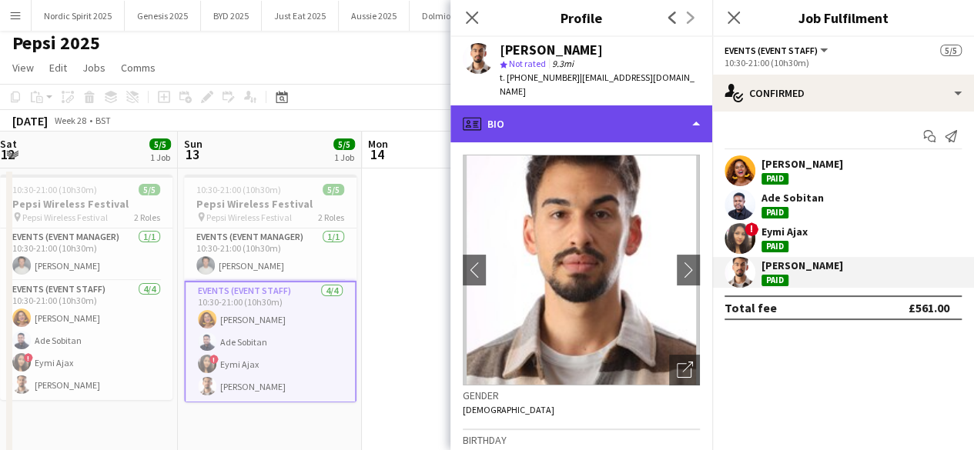
click at [694, 120] on div "profile Bio" at bounding box center [581, 123] width 262 height 37
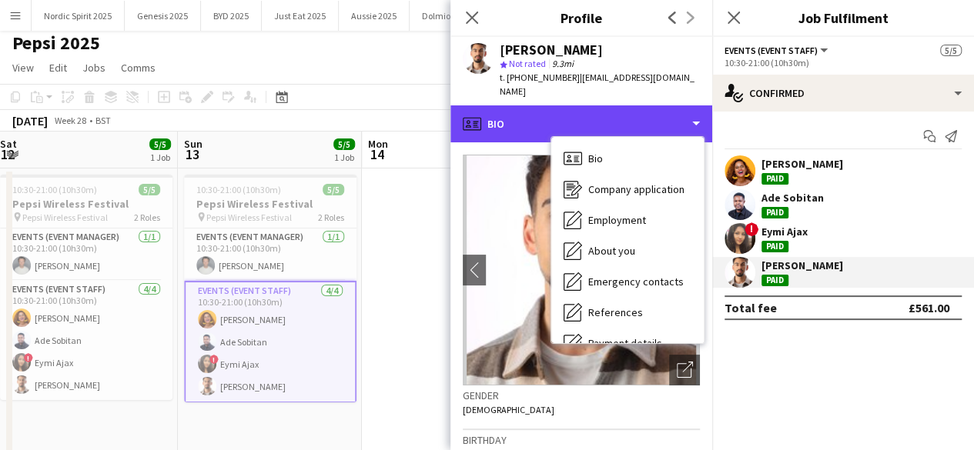
scroll to position [206, 0]
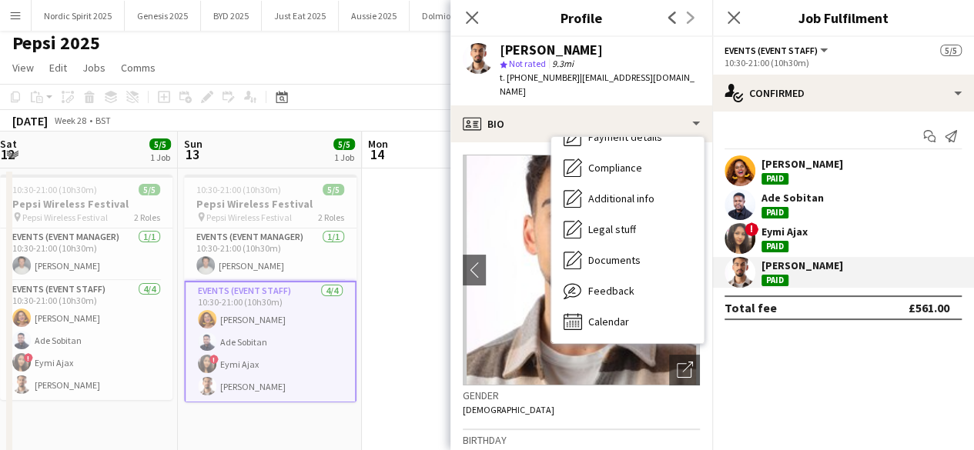
click at [410, 247] on app-date-cell at bounding box center [454, 365] width 184 height 393
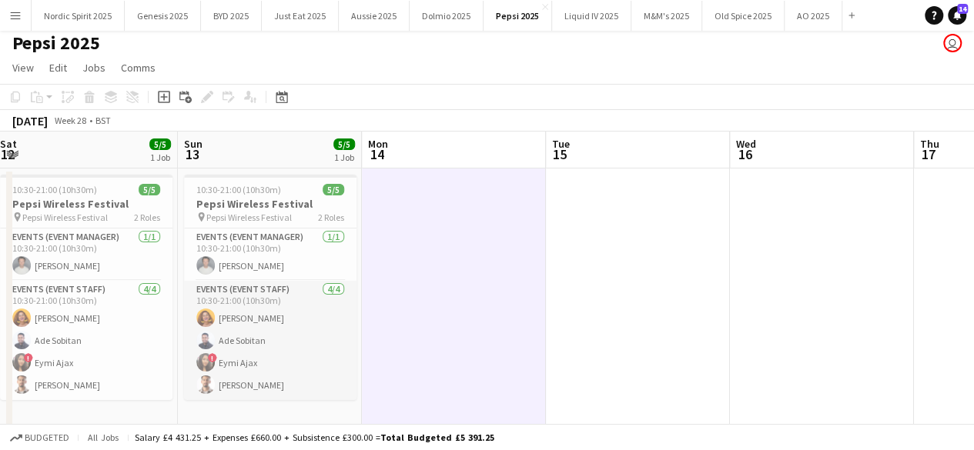
click at [258, 381] on app-card-role "Events (Event Staff) [DATE] 10:30-21:00 (10h30m) [PERSON_NAME] [PERSON_NAME] ! …" at bounding box center [270, 340] width 172 height 119
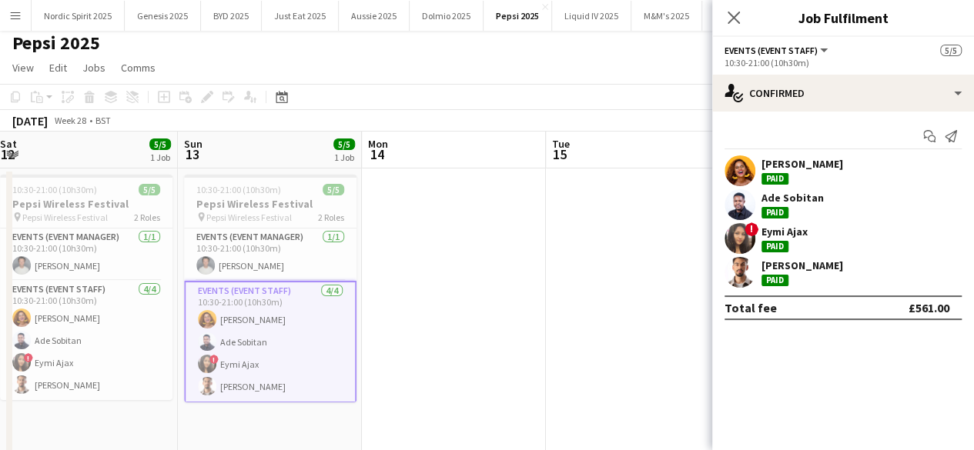
click at [485, 303] on app-date-cell at bounding box center [454, 365] width 184 height 393
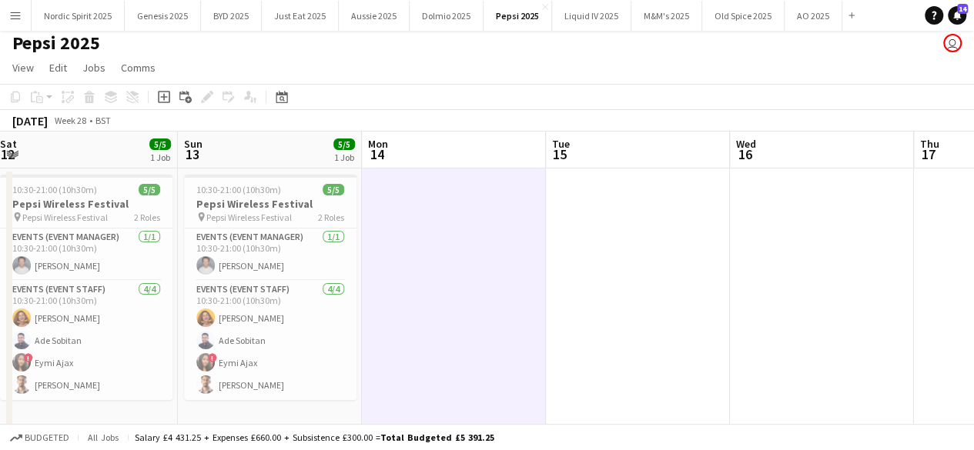
scroll to position [0, 373]
click at [614, 244] on app-date-cell at bounding box center [640, 365] width 184 height 393
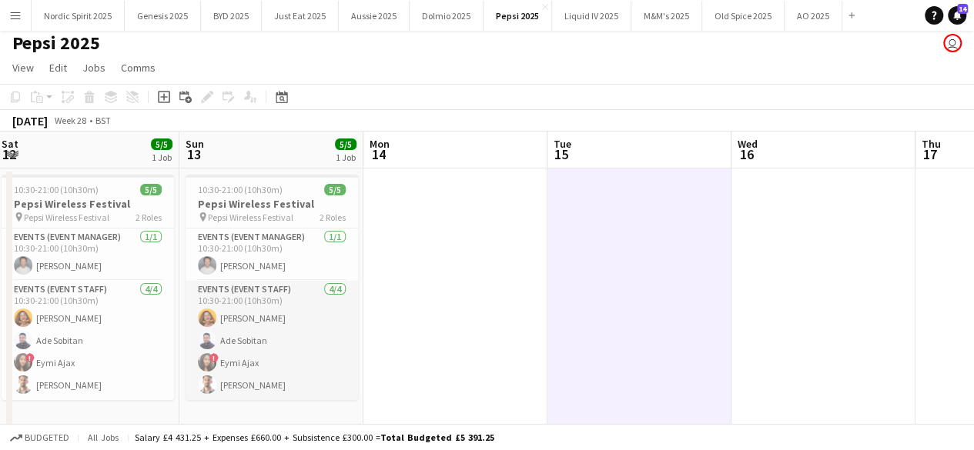
click at [209, 391] on app-user-avatar at bounding box center [207, 385] width 18 height 18
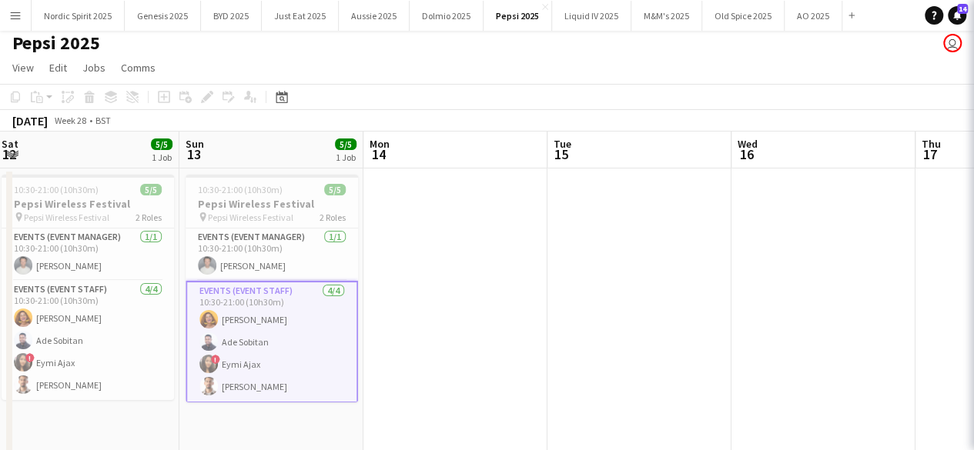
scroll to position [0, 372]
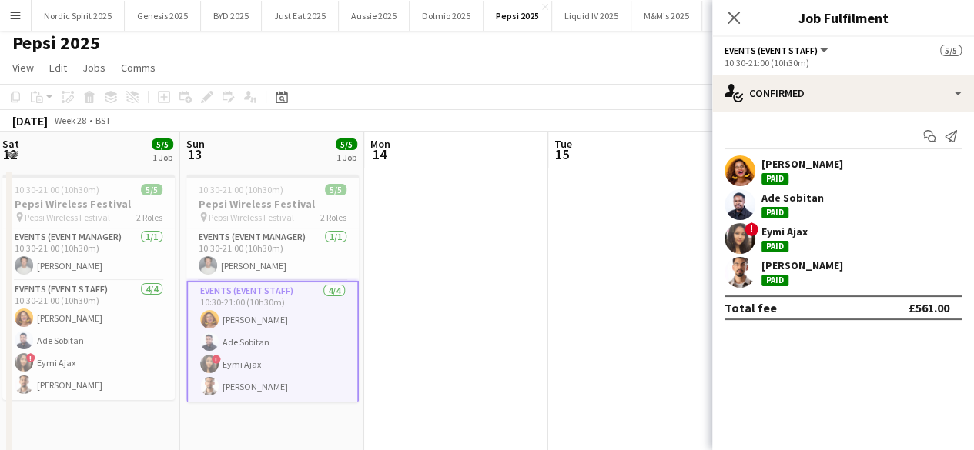
click at [738, 270] on app-user-avatar at bounding box center [740, 272] width 31 height 31
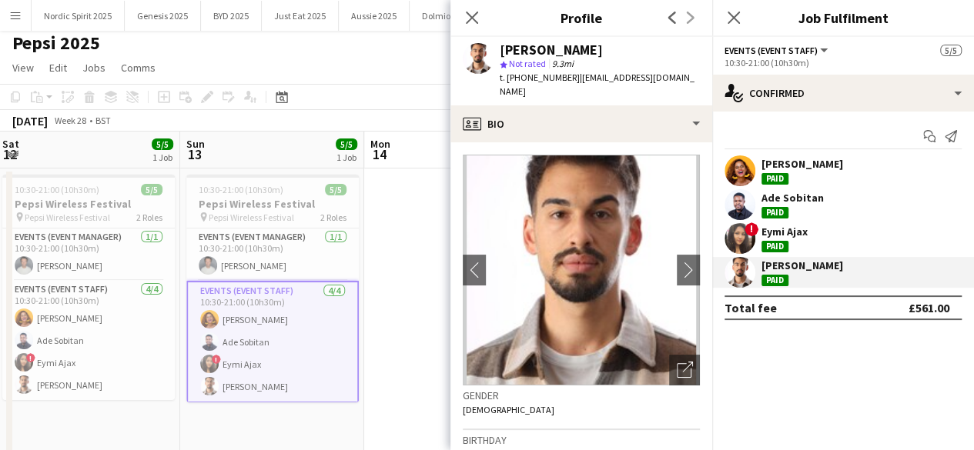
click at [424, 232] on app-date-cell at bounding box center [456, 365] width 184 height 393
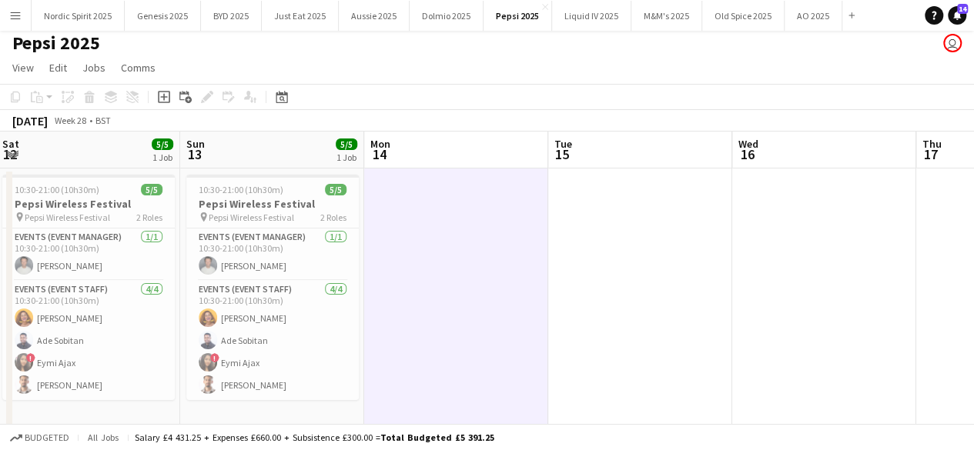
click at [831, 230] on app-date-cell at bounding box center [824, 365] width 184 height 393
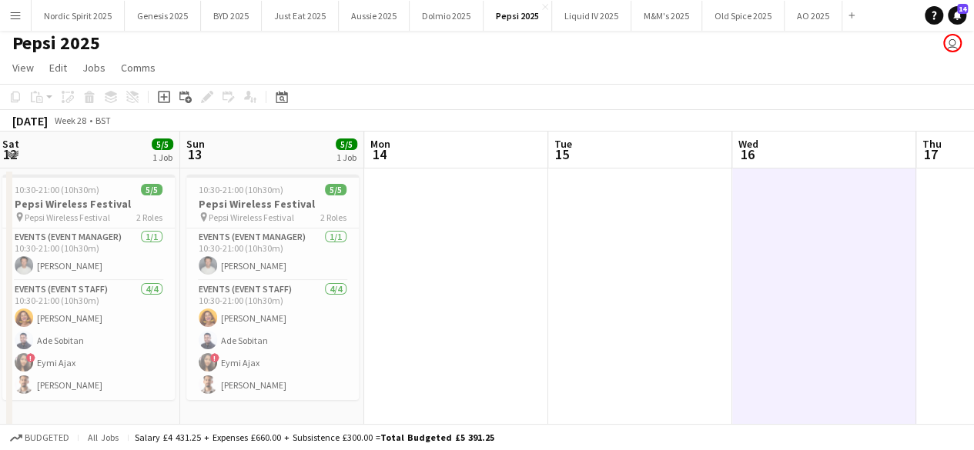
click at [783, 121] on div "[DATE] Week 28 • BST" at bounding box center [487, 121] width 974 height 22
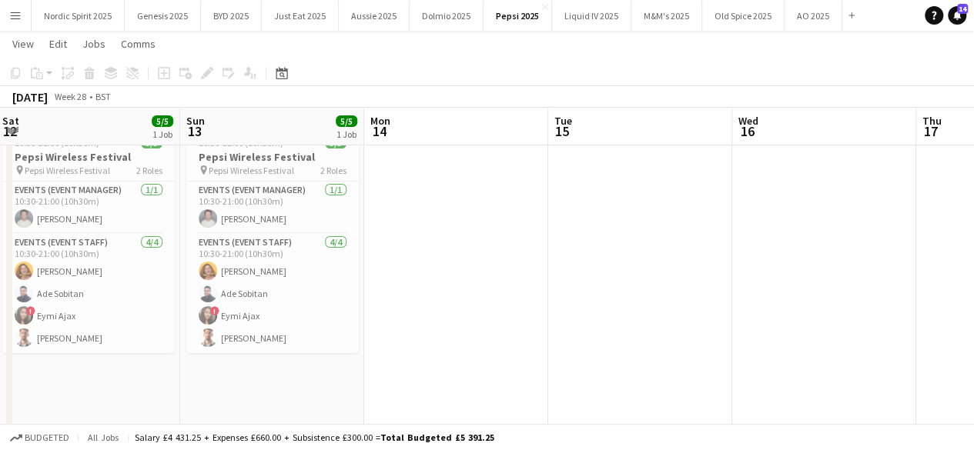
scroll to position [52, 0]
click at [758, 281] on app-date-cell at bounding box center [824, 317] width 184 height 393
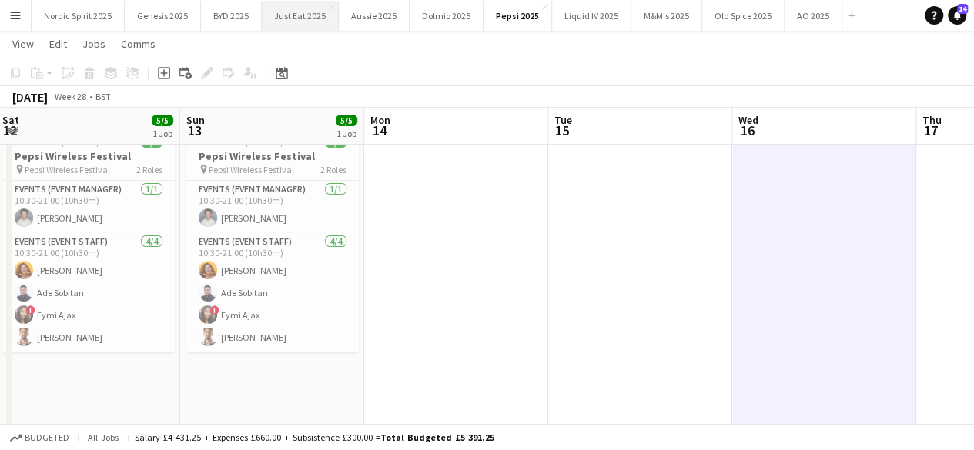
click at [302, 22] on button "Just Eat 2025 Close" at bounding box center [300, 16] width 77 height 30
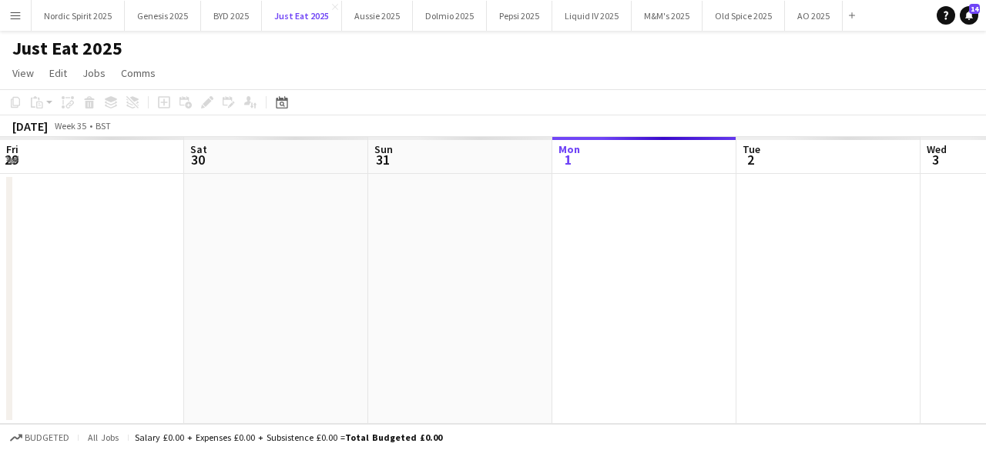
scroll to position [0, 368]
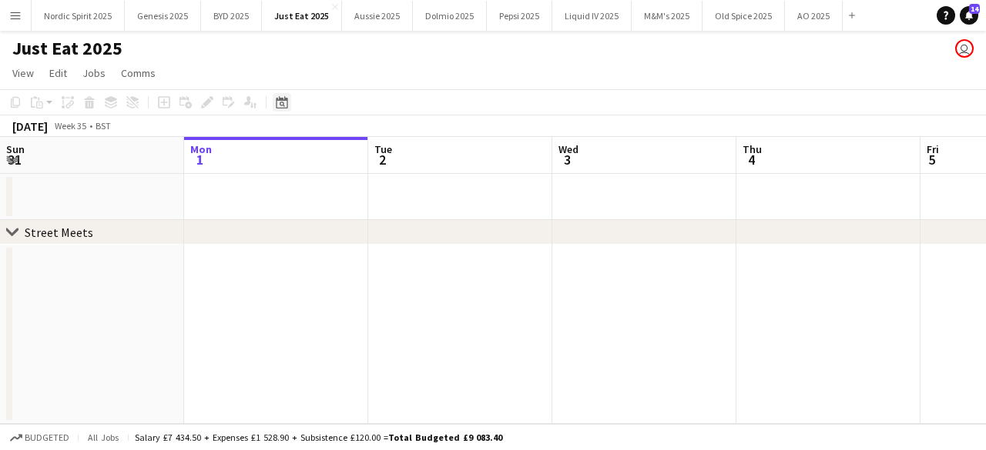
click at [276, 107] on icon "Date picker" at bounding box center [282, 102] width 12 height 12
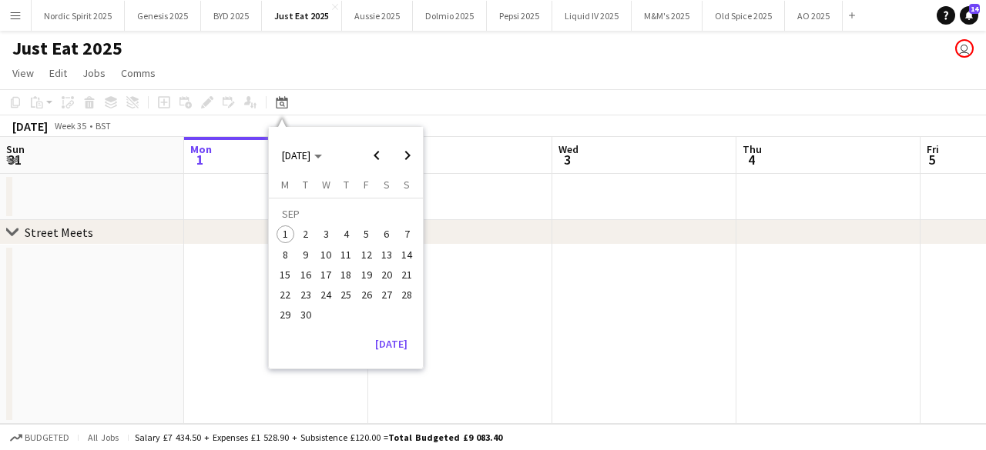
click at [324, 273] on span "17" at bounding box center [325, 275] width 18 height 18
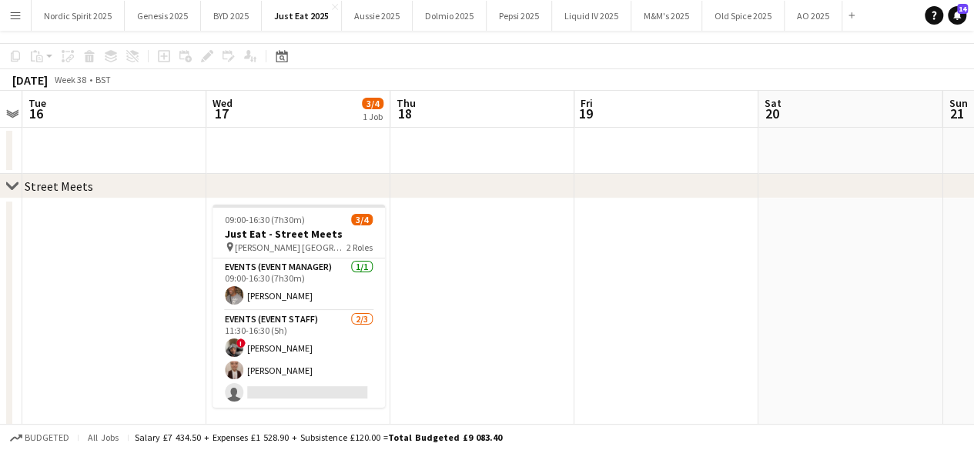
scroll to position [74, 0]
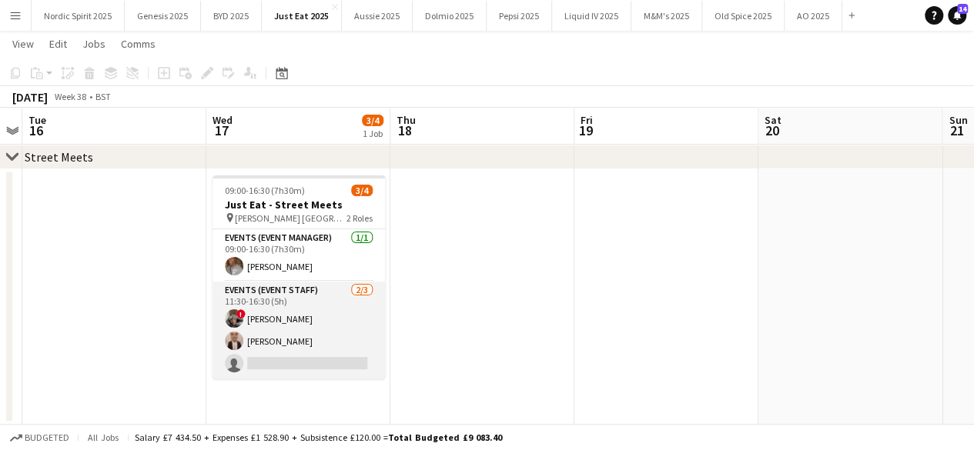
click at [347, 362] on app-card-role "Events (Event Staff) [DATE] 11:30-16:30 (5h) ! Fayyad [PERSON_NAME] [PERSON_NAM…" at bounding box center [299, 330] width 172 height 97
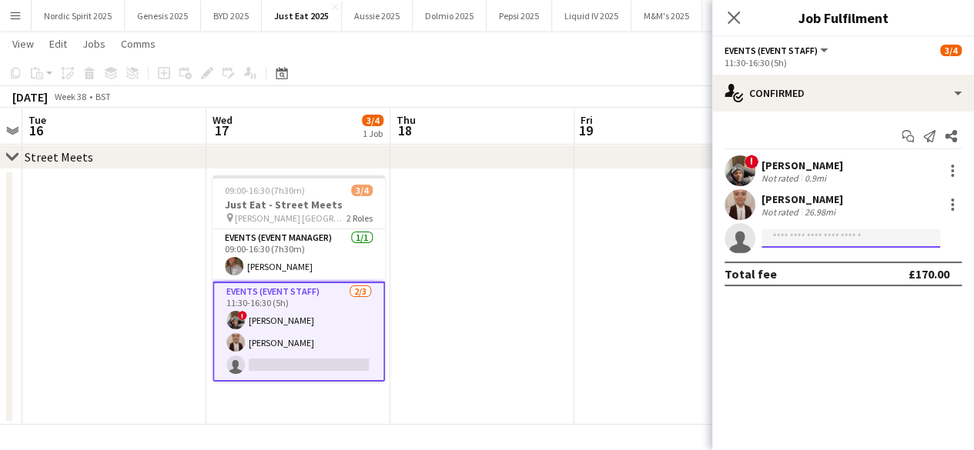
click at [780, 235] on input at bounding box center [851, 238] width 179 height 18
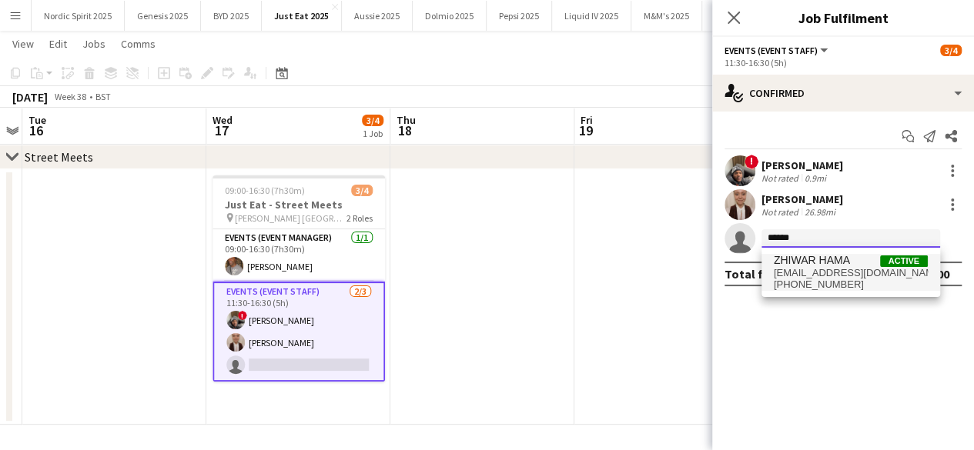
type input "******"
click at [794, 263] on span "ZHIWAR HAMA" at bounding box center [812, 260] width 76 height 13
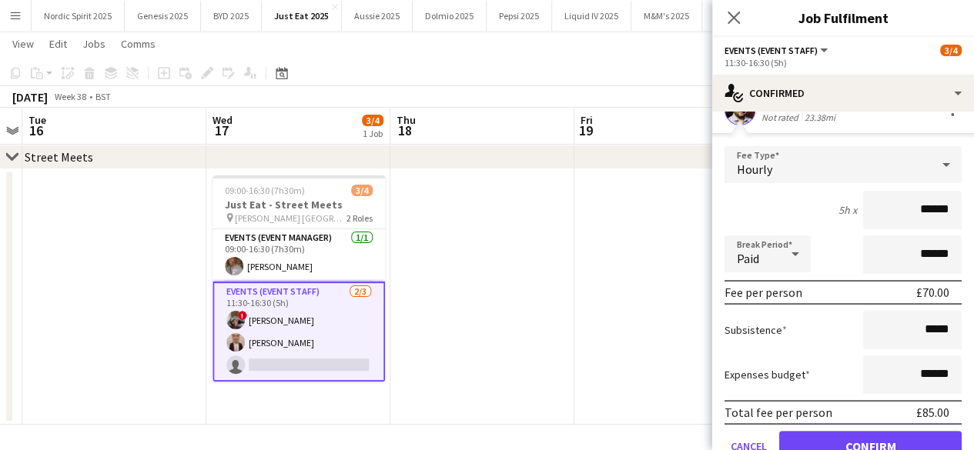
scroll to position [159, 0]
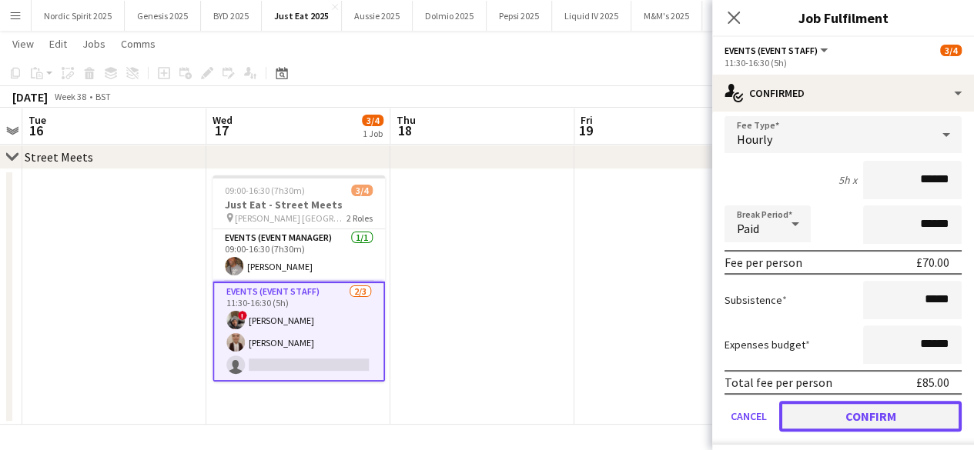
click at [916, 407] on button "Confirm" at bounding box center [870, 416] width 183 height 31
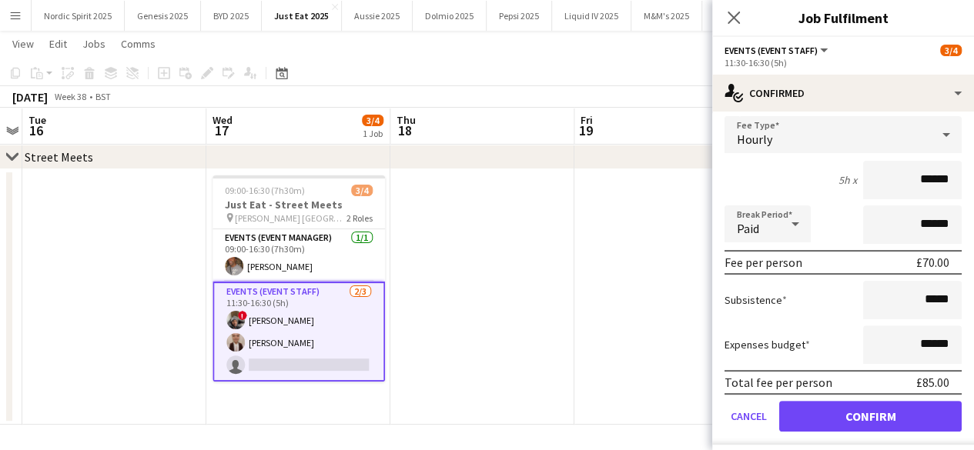
scroll to position [0, 0]
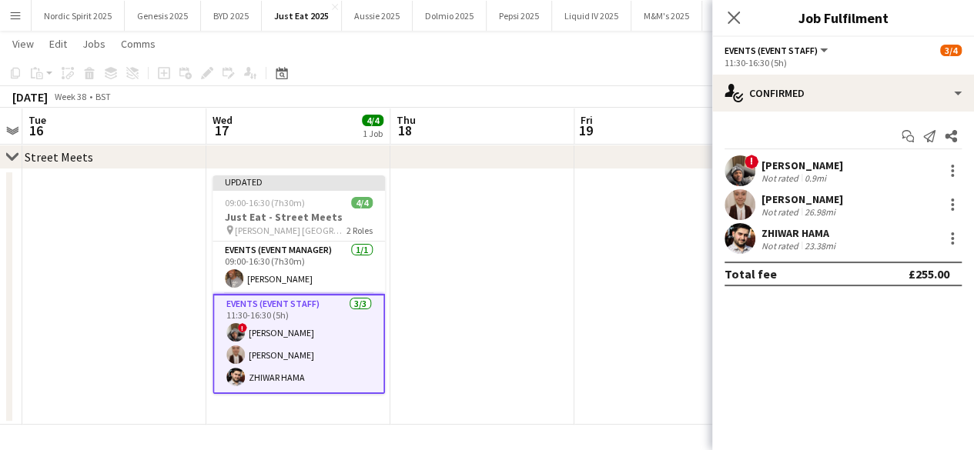
click at [677, 197] on app-date-cell at bounding box center [666, 297] width 184 height 256
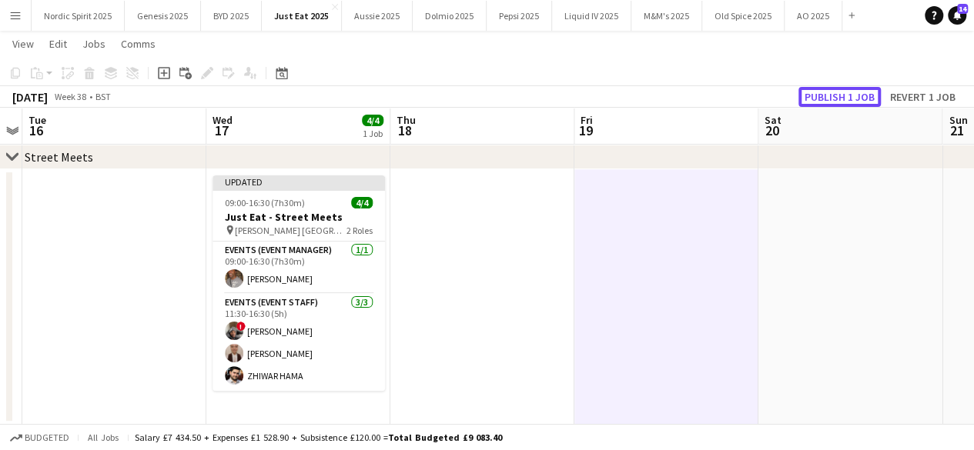
click at [855, 97] on button "Publish 1 job" at bounding box center [840, 97] width 82 height 20
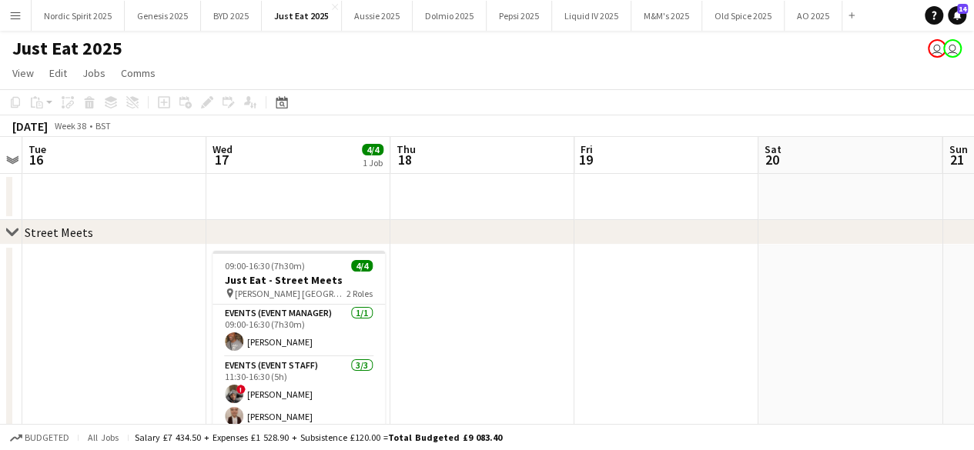
click at [624, 348] on app-date-cell at bounding box center [666, 373] width 184 height 256
